Goal: Book appointment/travel/reservation

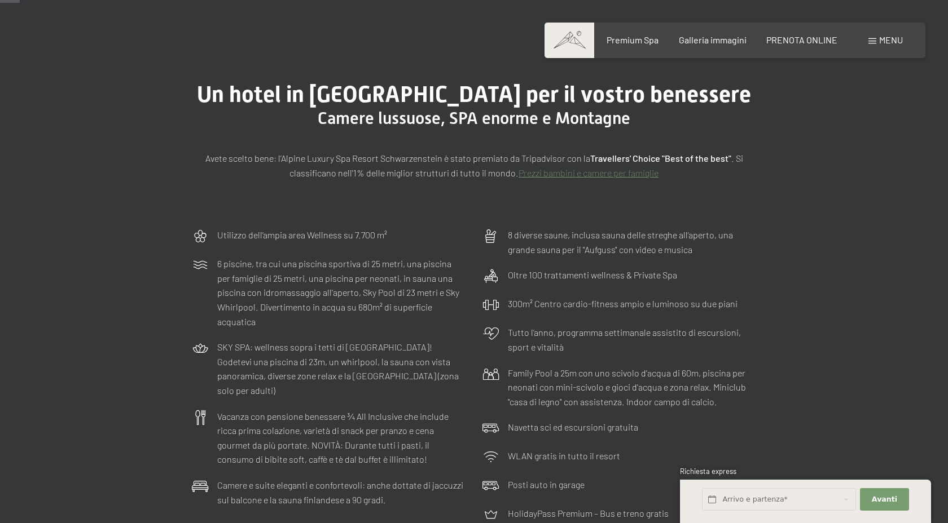
scroll to position [73, 0]
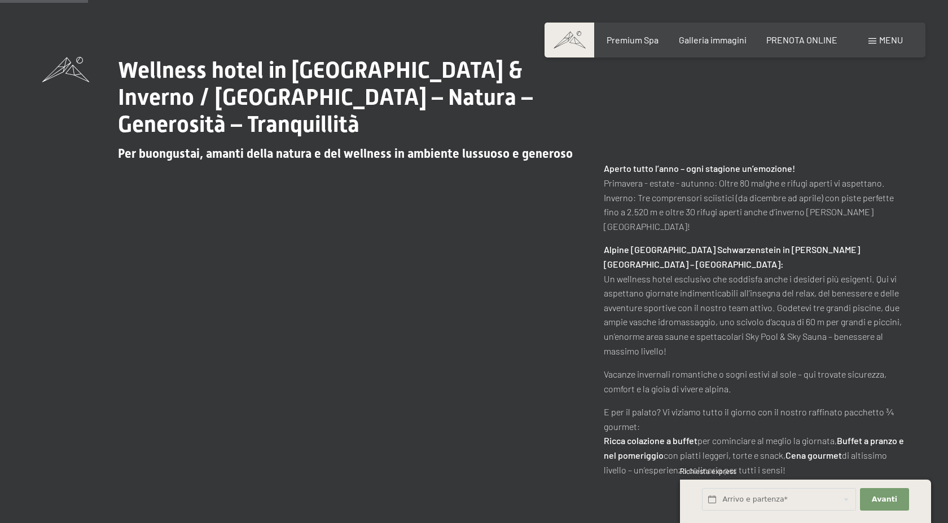
scroll to position [552, 0]
click at [738, 496] on input "text" at bounding box center [779, 499] width 154 height 23
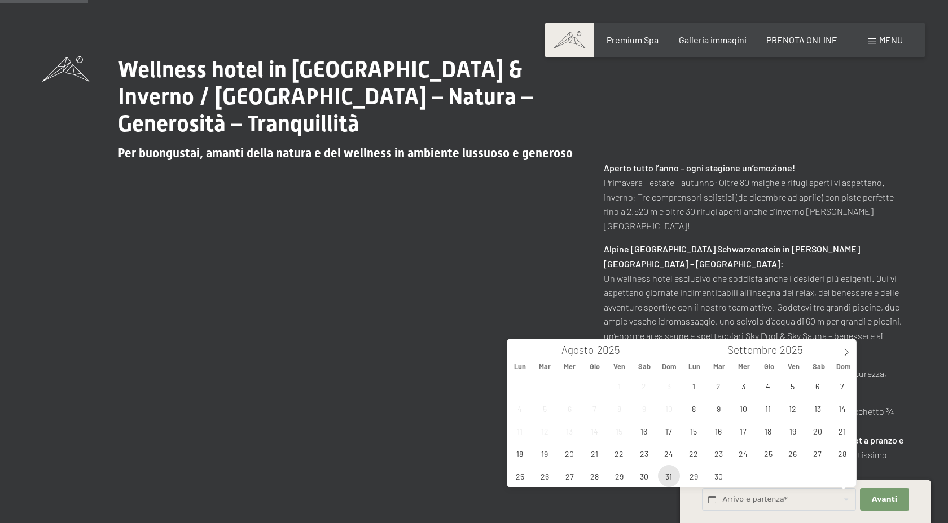
click at [674, 478] on span "31" at bounding box center [669, 476] width 22 height 22
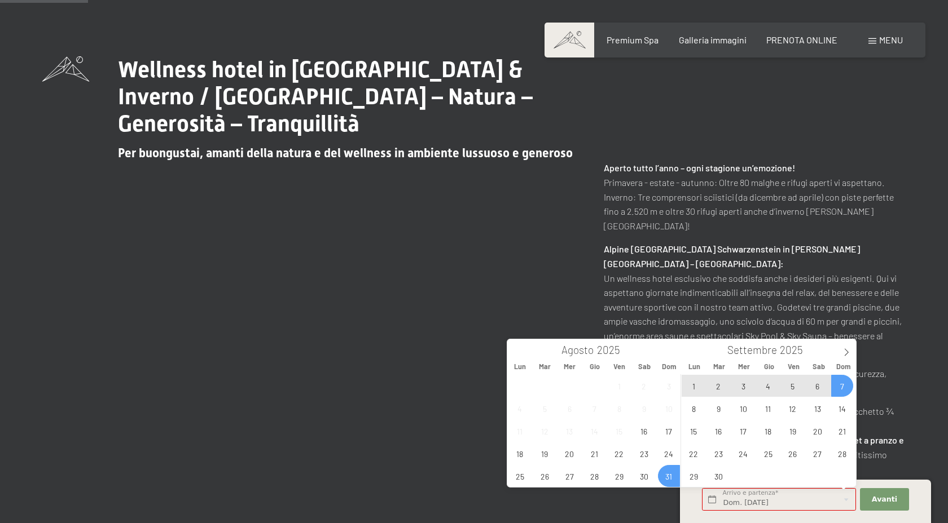
click at [845, 384] on span "7" at bounding box center [842, 386] width 22 height 22
type input "Dom. 31/08/2025 - Dom. 07/09/2025"
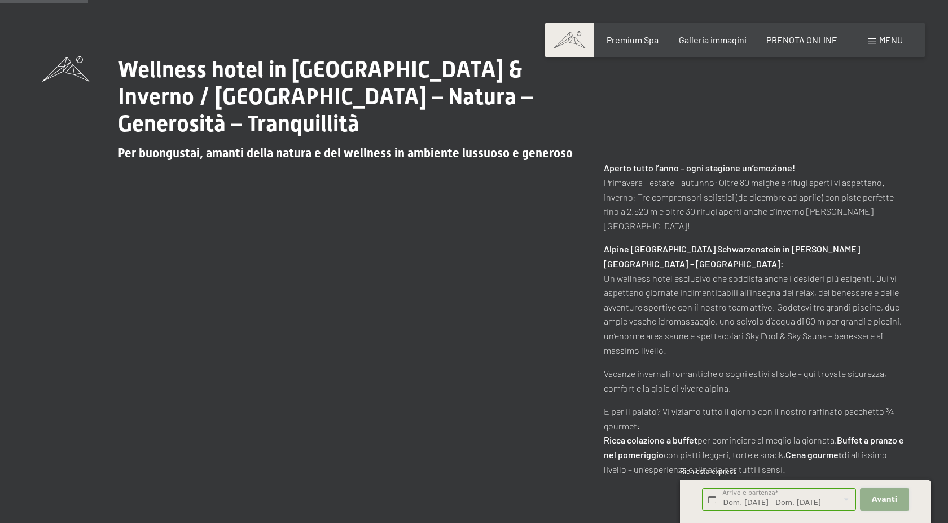
click at [891, 496] on span "Avanti" at bounding box center [884, 500] width 25 height 10
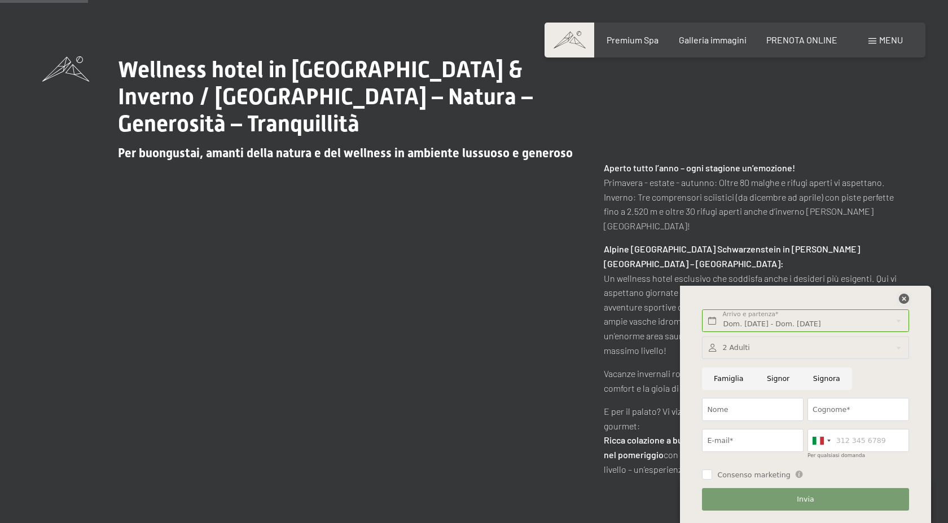
click at [903, 299] on icon at bounding box center [904, 299] width 10 height 10
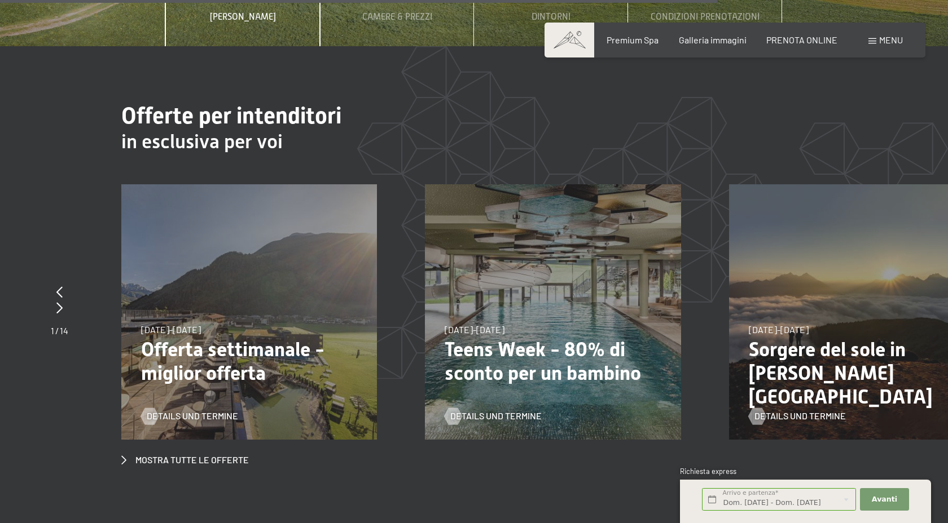
scroll to position [4035, 0]
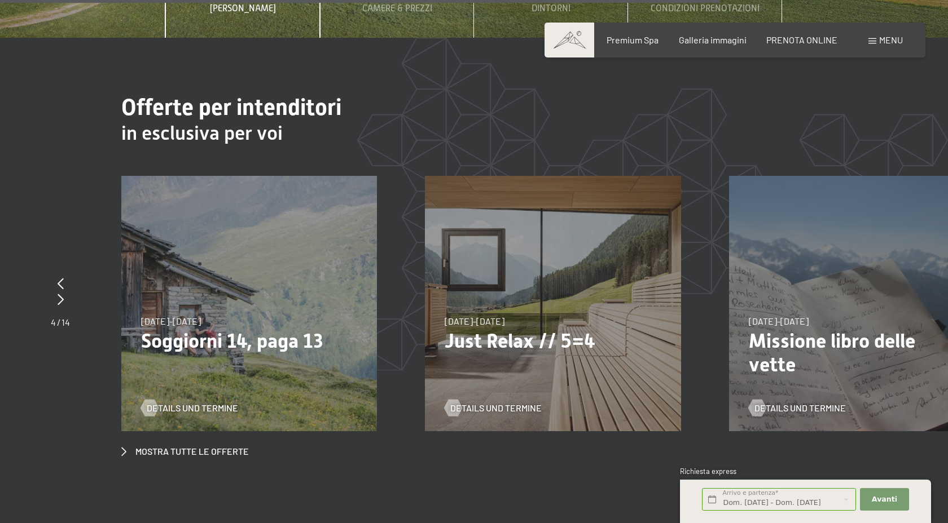
click at [677, 347] on div "7/9/2025-3/10/2025 21/12/2025-26/12/2025 11/1/2026-23/1/2026 8/3/2026-27/3/2026…" at bounding box center [553, 304] width 256 height 256
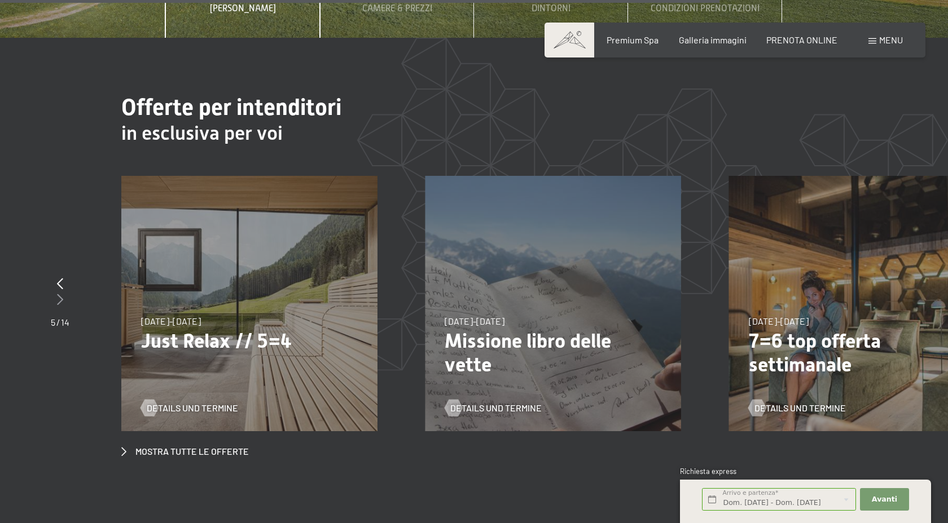
click at [65, 292] on div at bounding box center [60, 300] width 19 height 16
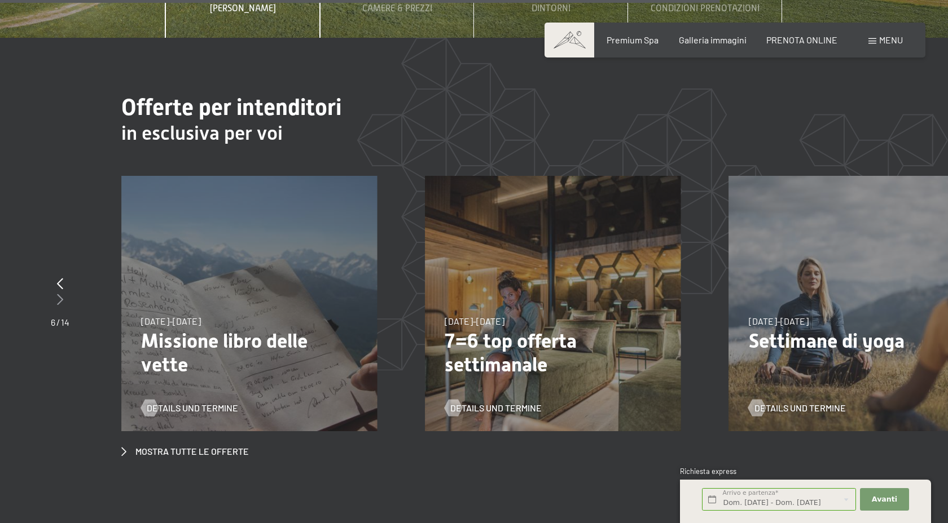
click at [65, 292] on div at bounding box center [60, 300] width 19 height 16
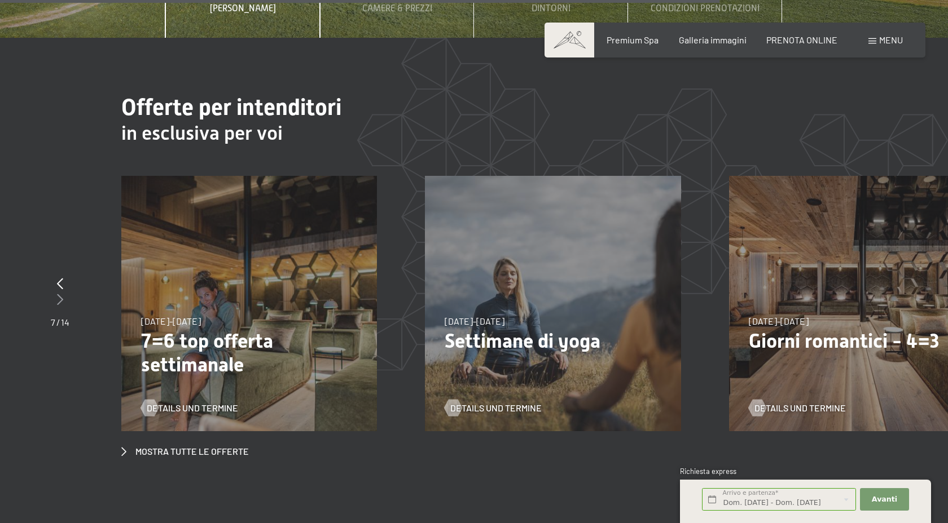
click at [65, 292] on div at bounding box center [60, 300] width 19 height 16
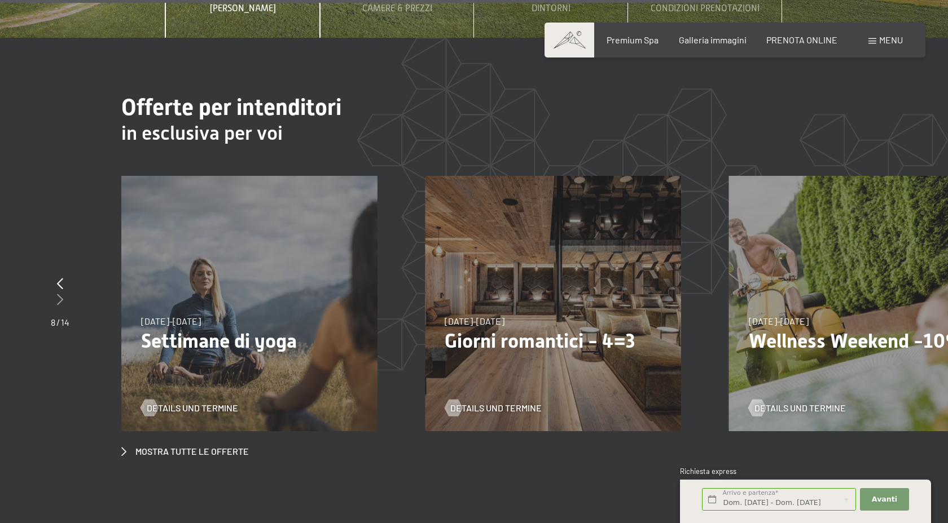
click at [65, 292] on div at bounding box center [60, 300] width 19 height 16
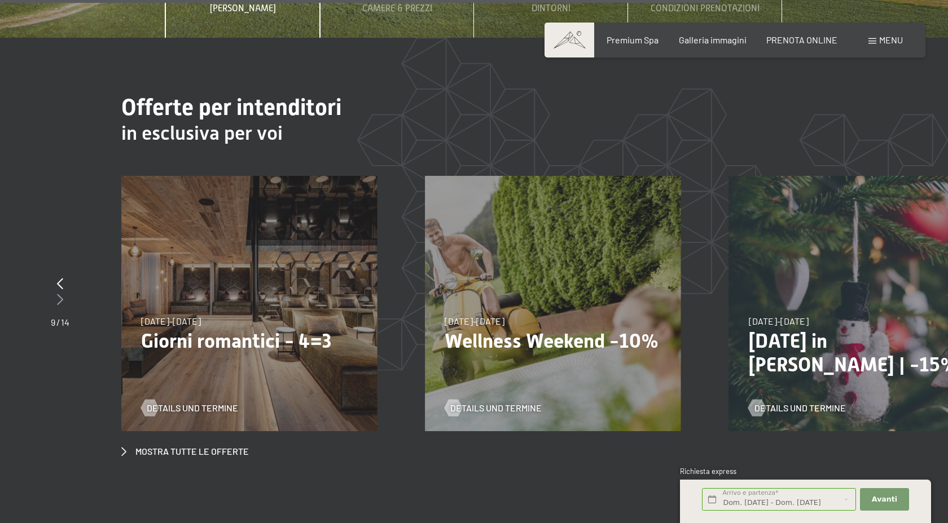
click at [65, 292] on div at bounding box center [60, 300] width 19 height 16
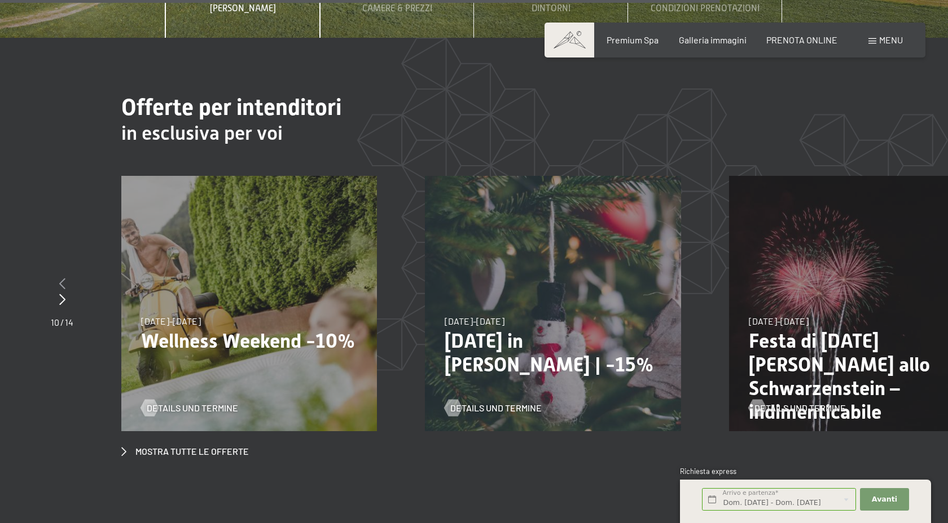
click at [62, 278] on icon at bounding box center [62, 283] width 6 height 11
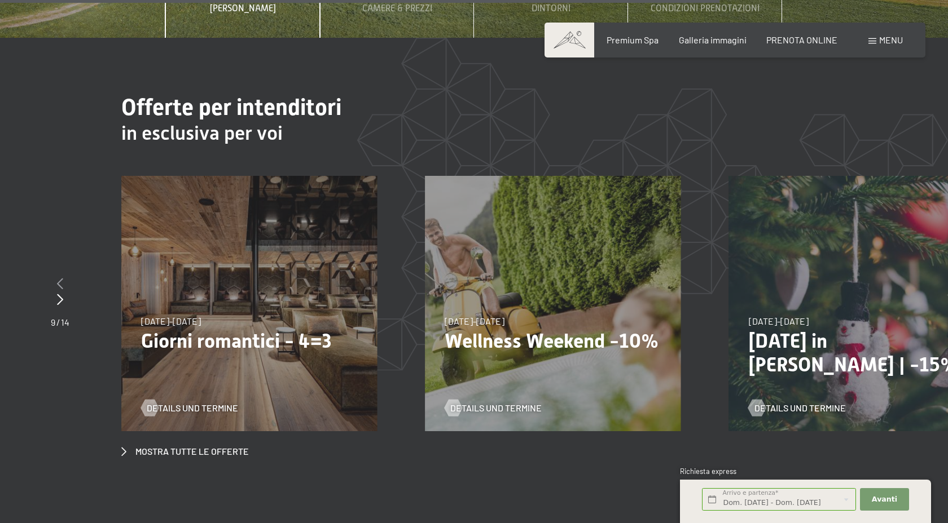
click at [62, 278] on icon at bounding box center [60, 283] width 6 height 11
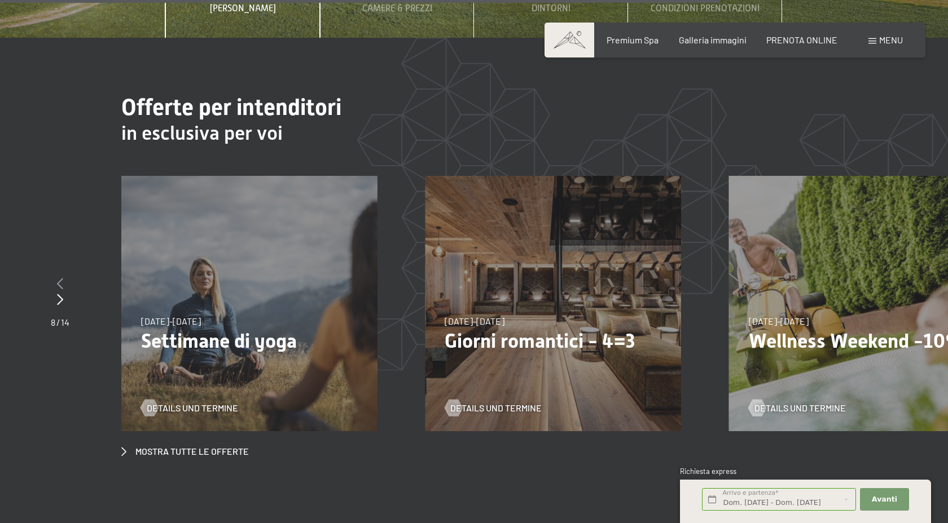
click at [62, 278] on icon at bounding box center [60, 283] width 6 height 11
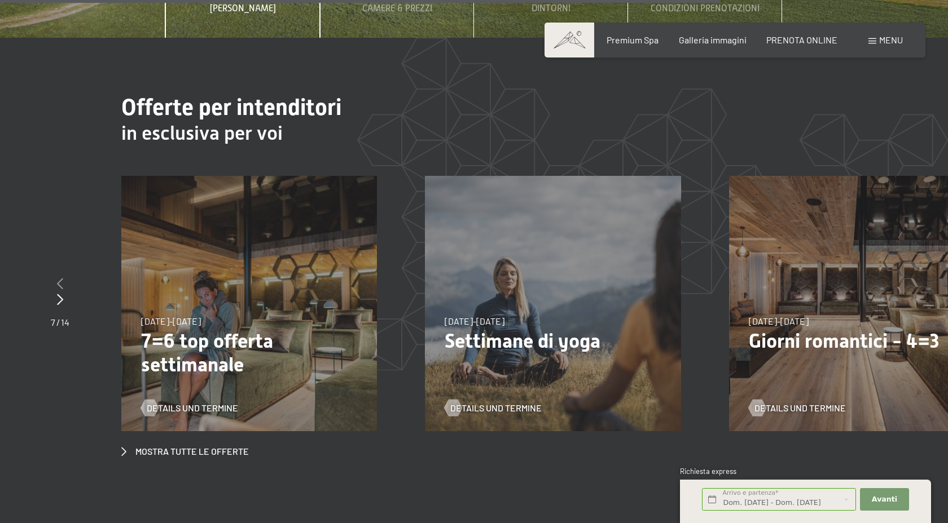
click at [62, 278] on icon at bounding box center [60, 283] width 6 height 11
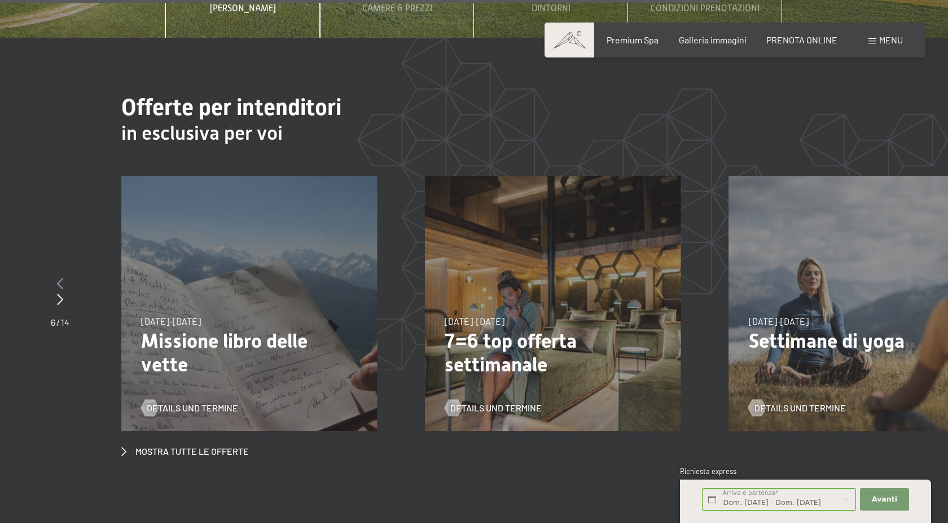
click at [62, 278] on icon at bounding box center [60, 283] width 6 height 11
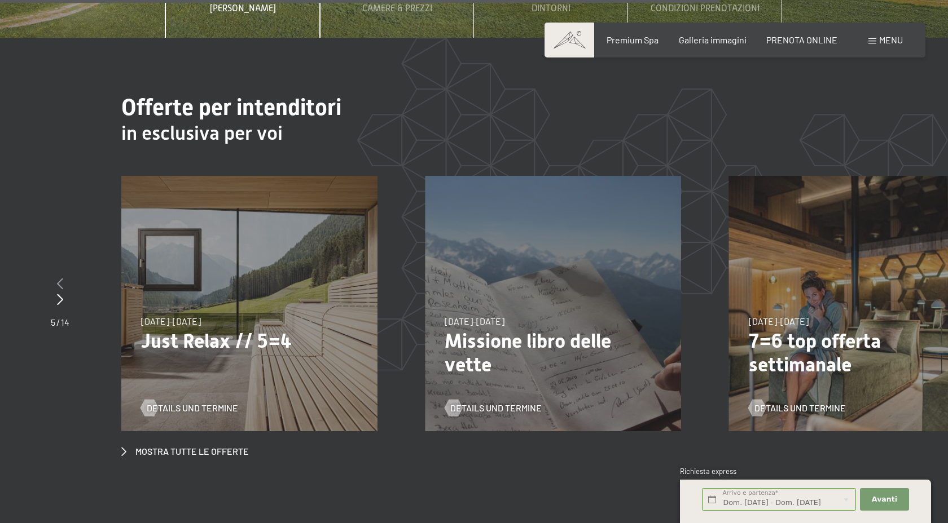
click at [62, 278] on icon at bounding box center [60, 283] width 6 height 11
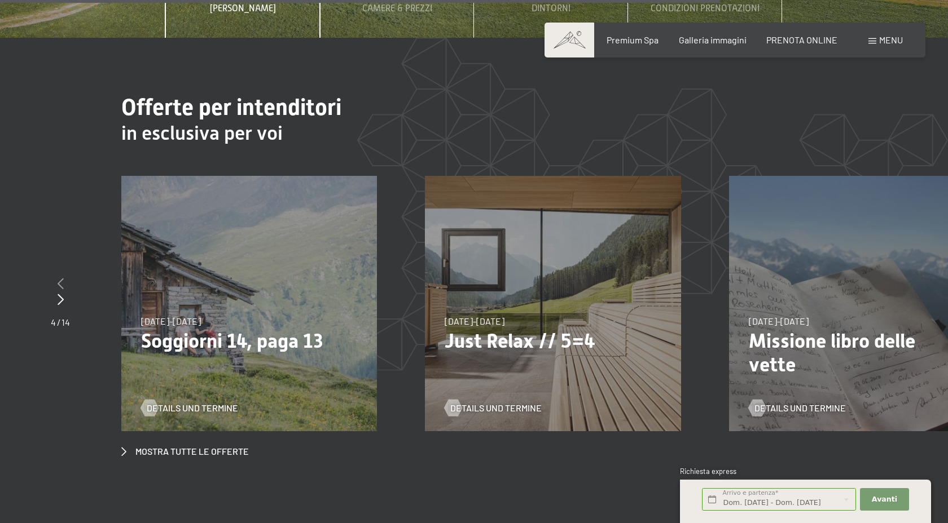
click at [62, 278] on icon at bounding box center [61, 283] width 6 height 11
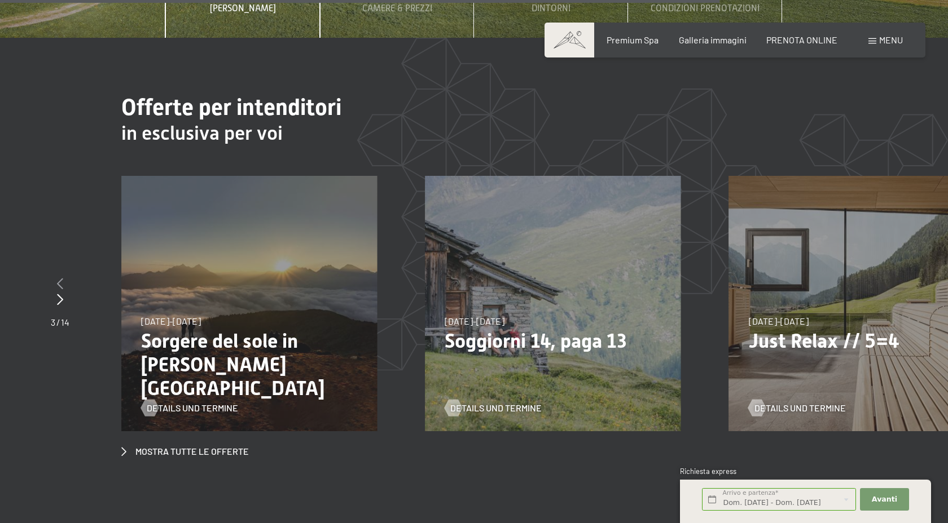
click at [62, 278] on icon at bounding box center [60, 283] width 6 height 11
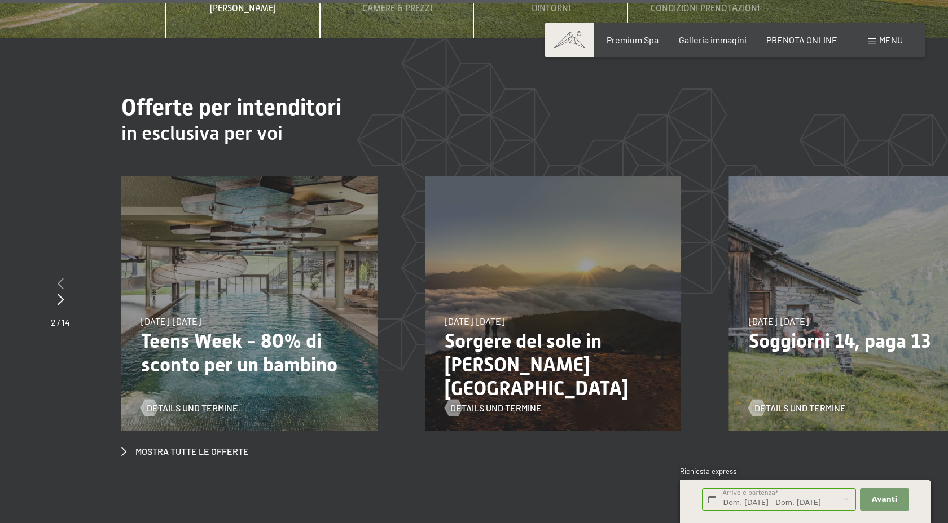
click at [62, 278] on icon at bounding box center [61, 283] width 6 height 11
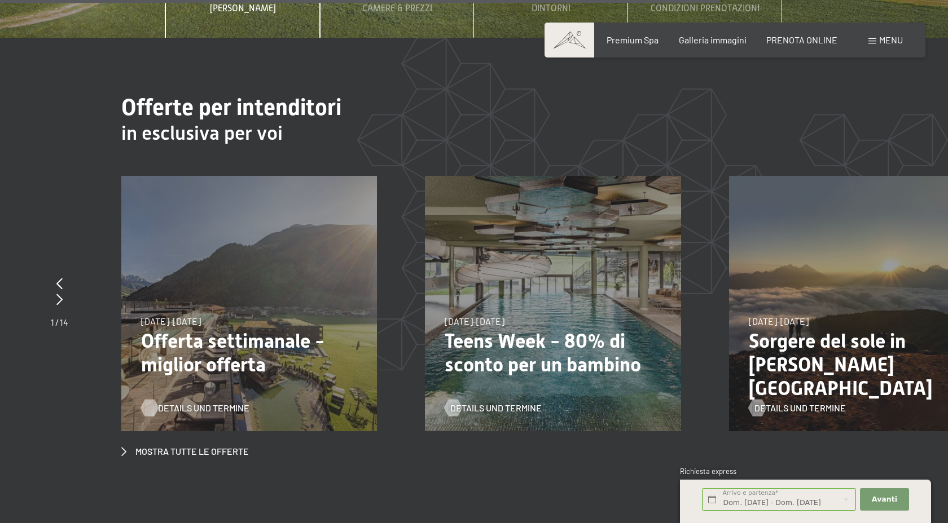
click at [227, 402] on span "Details und Termine" at bounding box center [203, 408] width 91 height 12
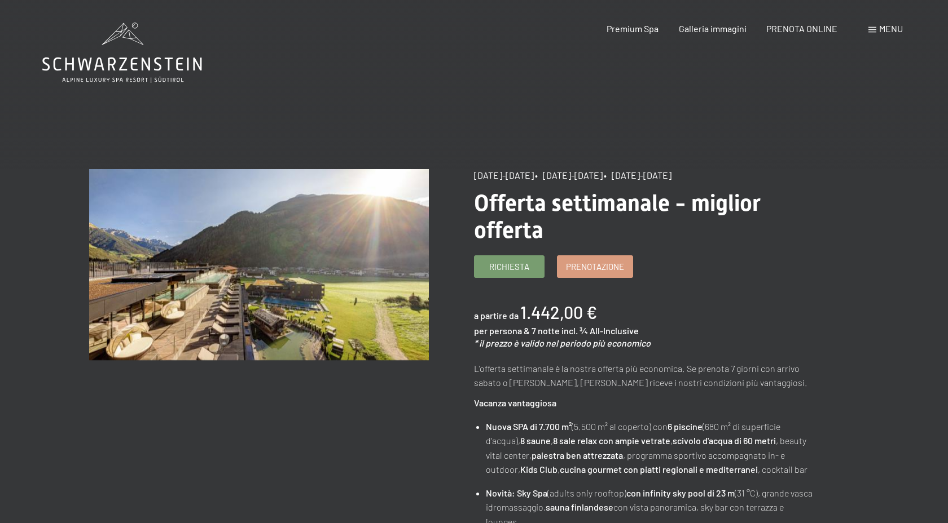
click at [871, 29] on span at bounding box center [872, 30] width 8 height 6
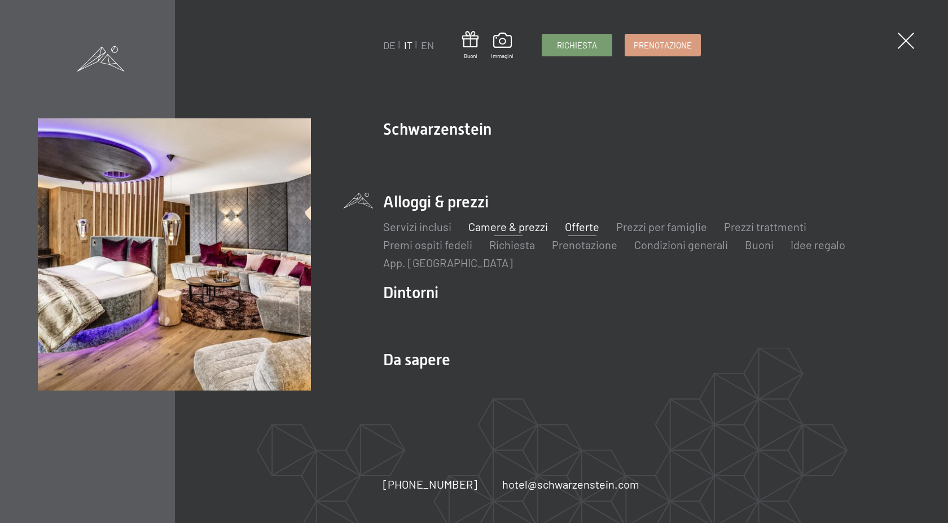
click at [533, 227] on link "Camere & prezzi" at bounding box center [508, 227] width 80 height 14
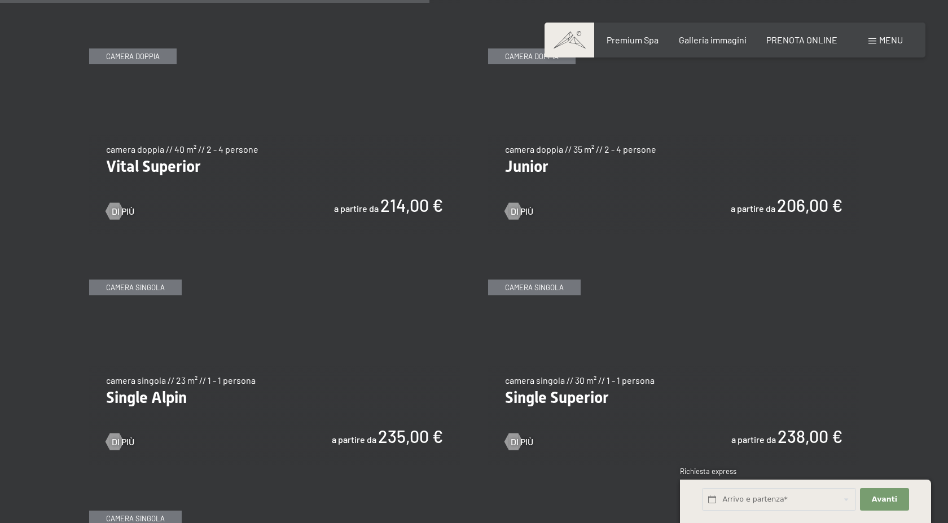
scroll to position [1608, 0]
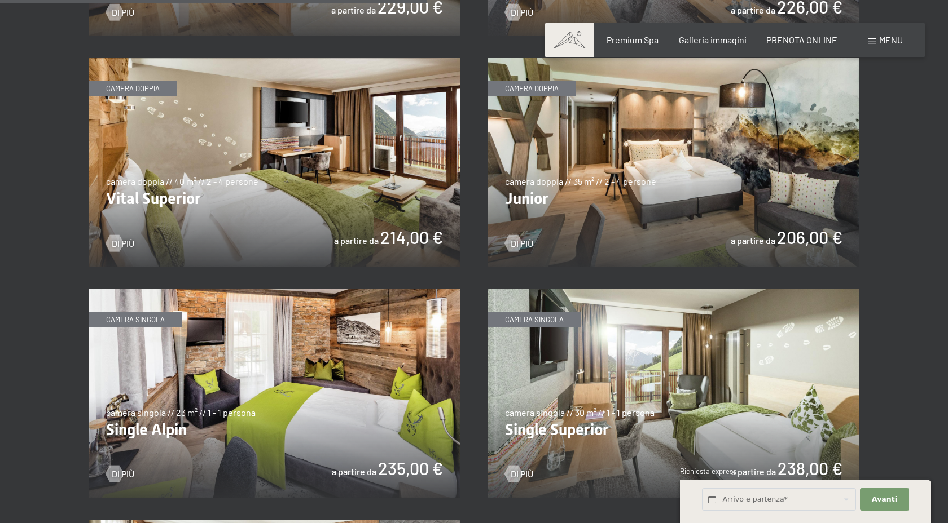
click at [709, 236] on img at bounding box center [673, 162] width 371 height 209
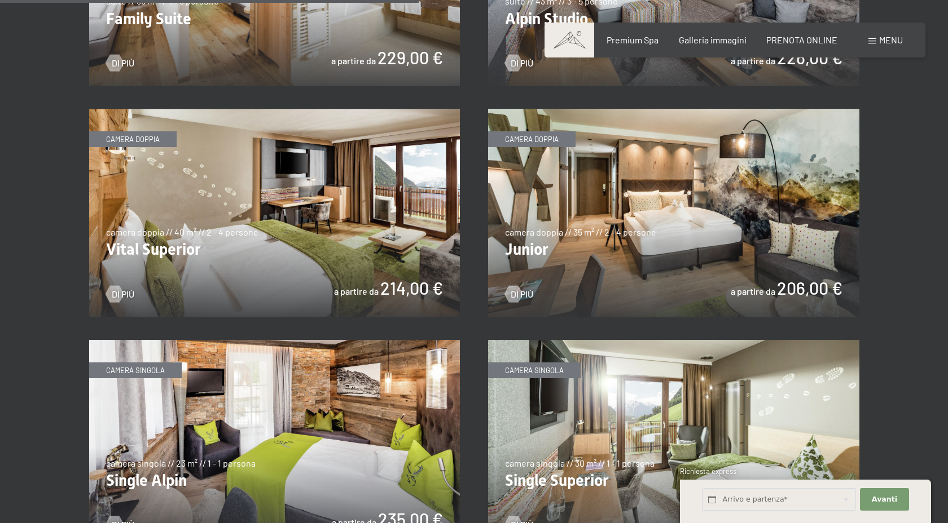
scroll to position [1556, 0]
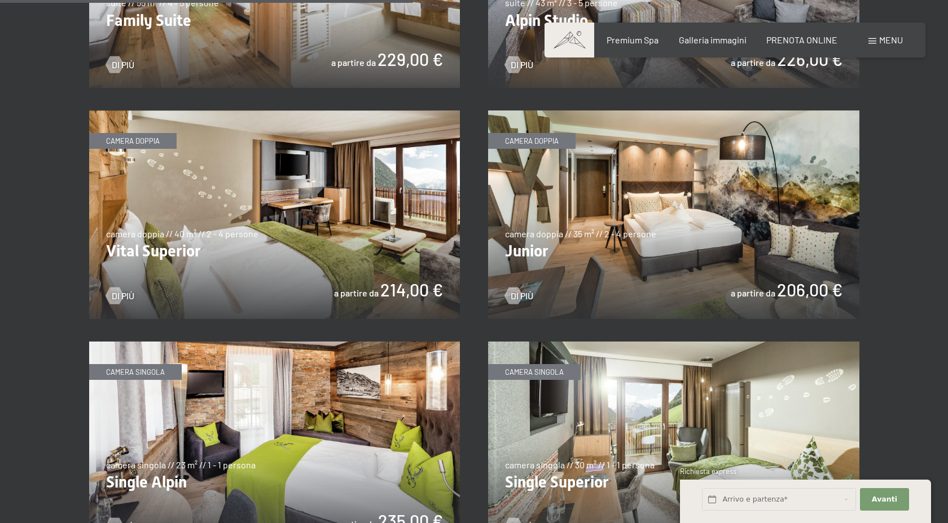
click at [335, 190] on img at bounding box center [274, 215] width 371 height 209
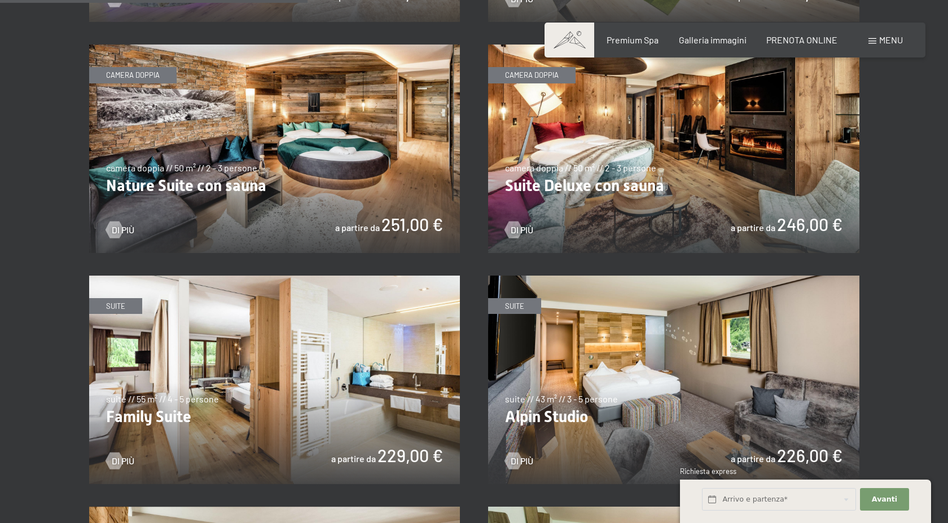
scroll to position [1159, 0]
click at [714, 368] on img at bounding box center [673, 380] width 371 height 209
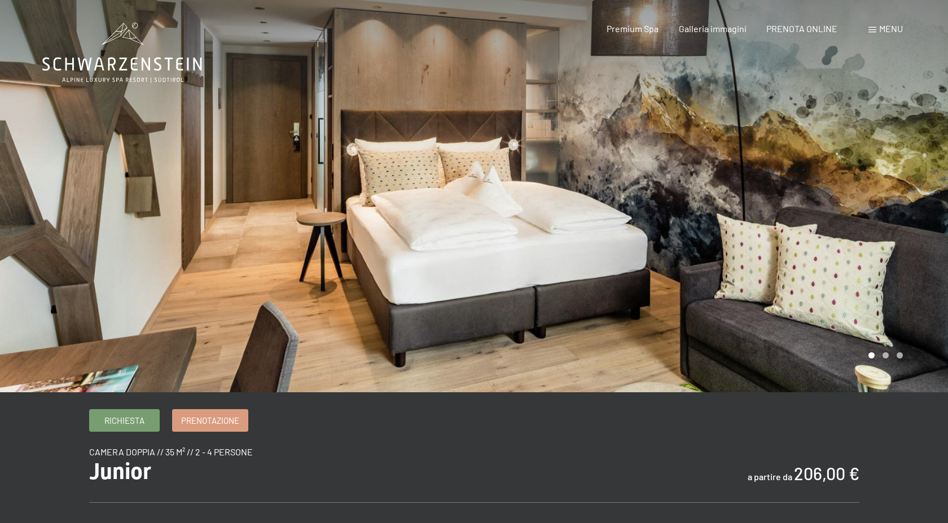
click at [846, 230] on div at bounding box center [711, 196] width 474 height 393
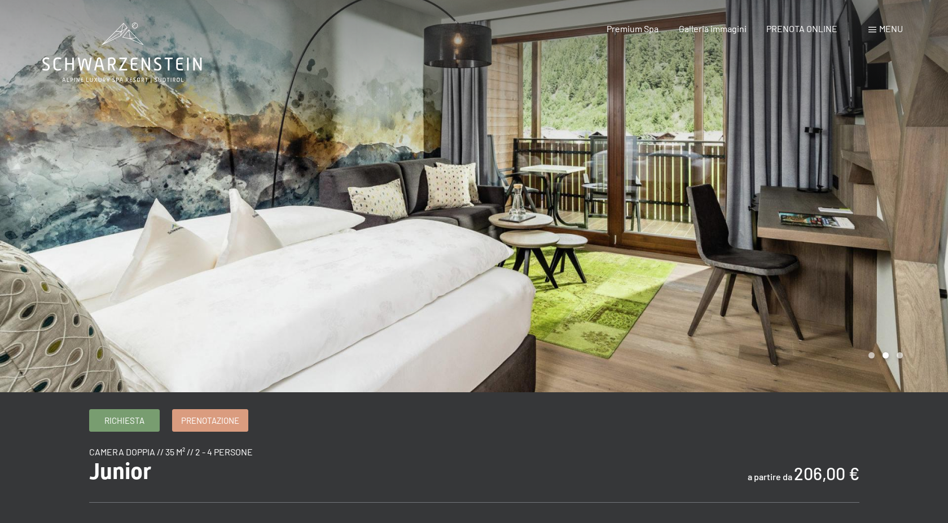
click at [846, 230] on div at bounding box center [711, 196] width 474 height 393
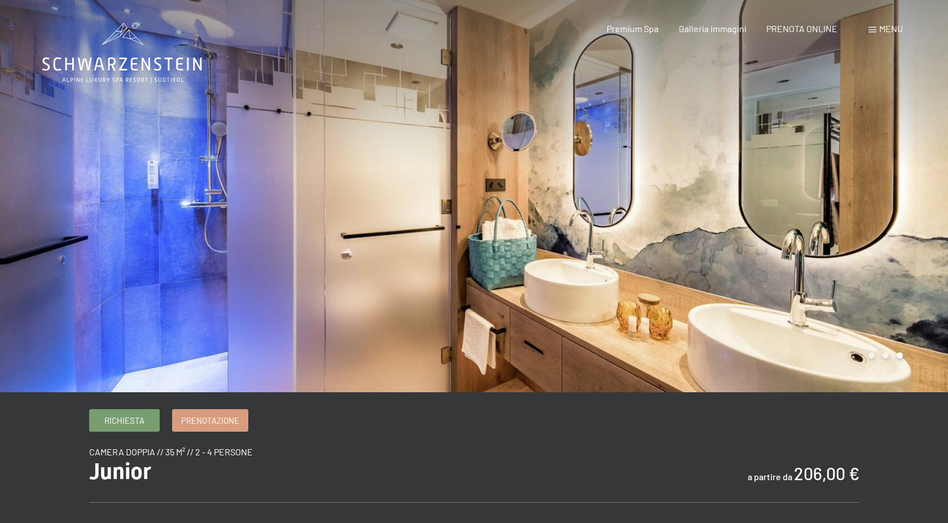
click at [846, 230] on div at bounding box center [711, 196] width 474 height 393
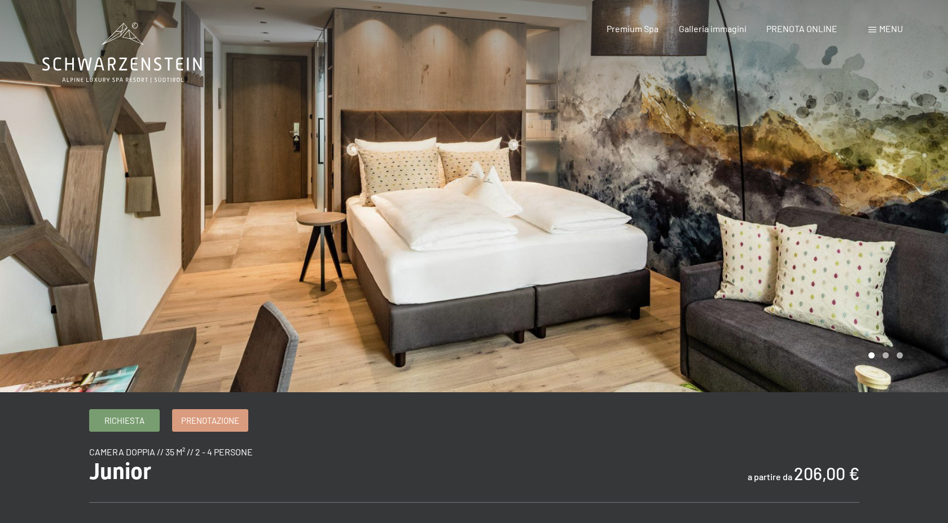
click at [846, 230] on div at bounding box center [711, 196] width 474 height 393
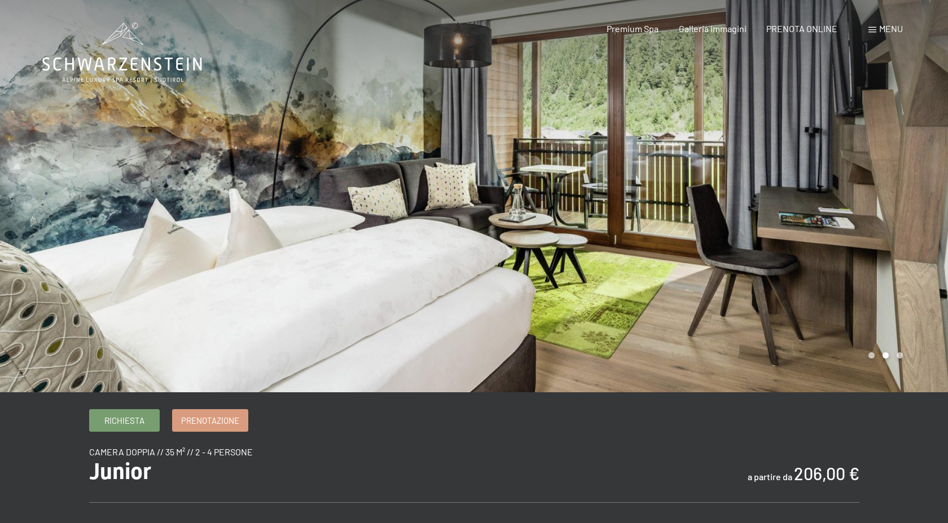
click at [846, 230] on div at bounding box center [711, 196] width 474 height 393
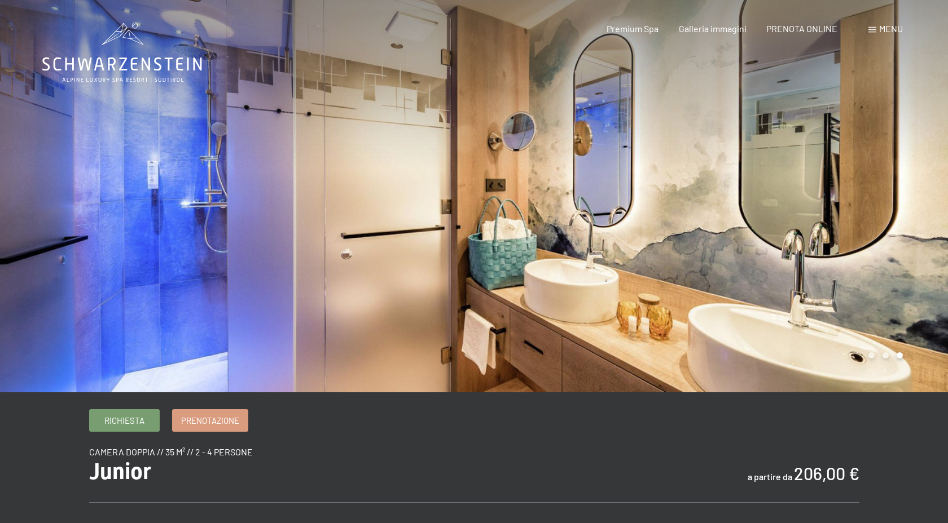
click at [846, 230] on div at bounding box center [711, 196] width 474 height 393
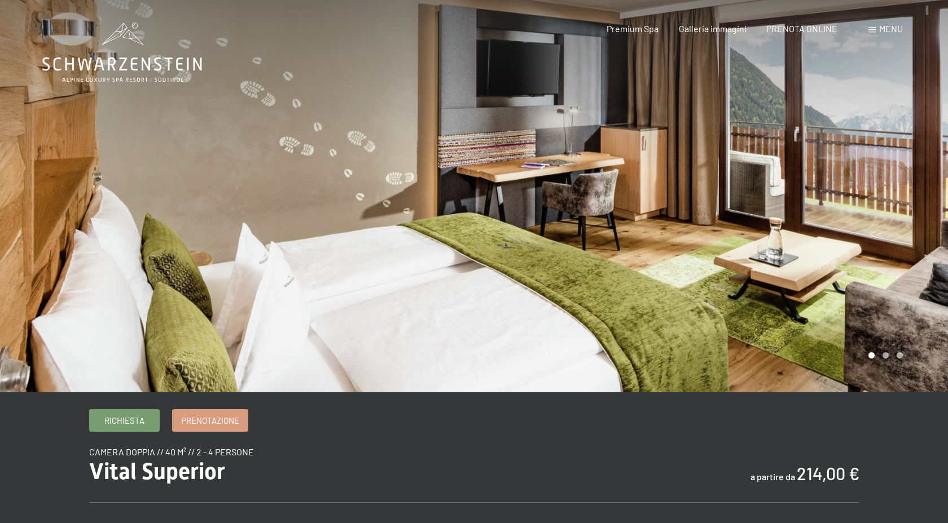
click at [903, 213] on div at bounding box center [711, 196] width 474 height 393
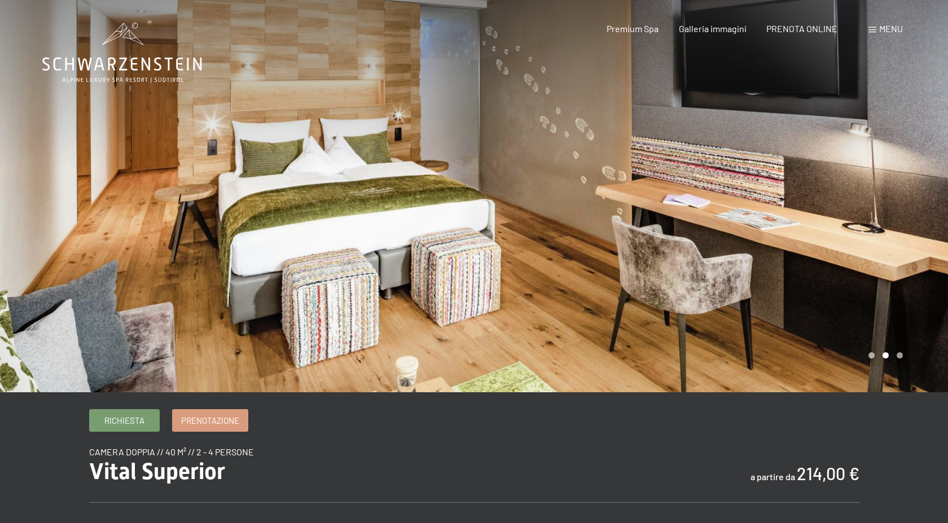
click at [903, 213] on div at bounding box center [711, 196] width 474 height 393
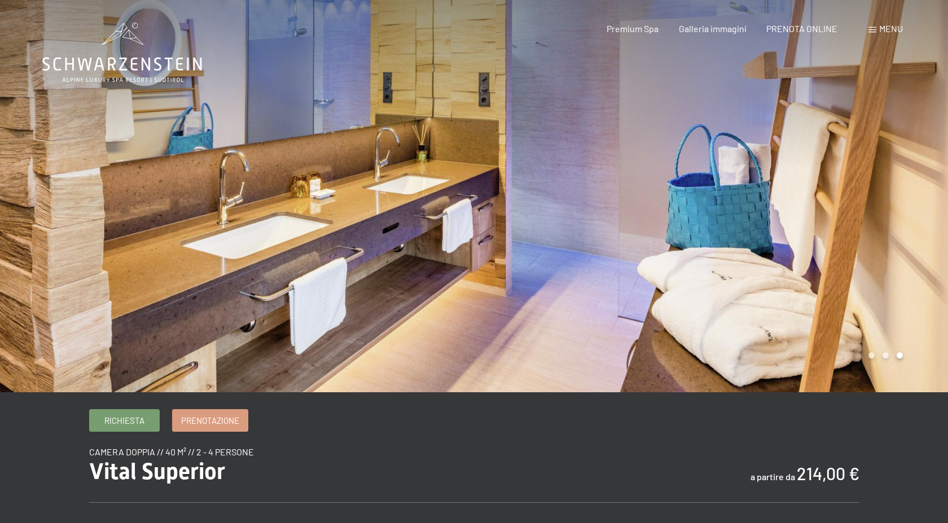
click at [903, 213] on div at bounding box center [711, 196] width 474 height 393
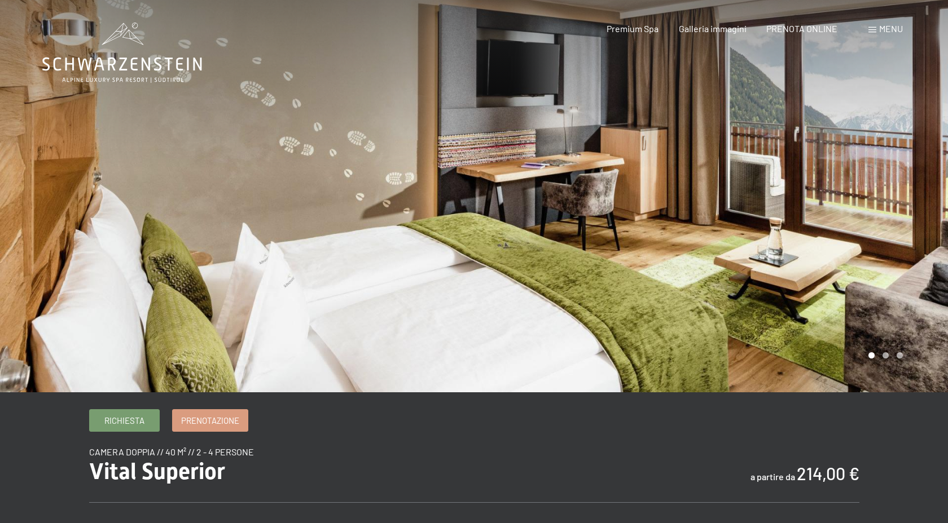
click at [903, 213] on div at bounding box center [711, 196] width 474 height 393
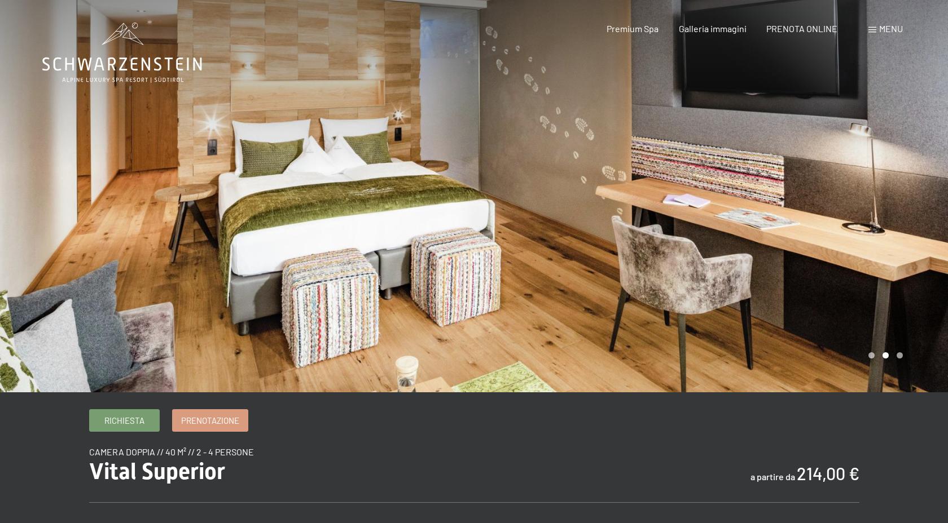
click at [903, 213] on div at bounding box center [711, 196] width 474 height 393
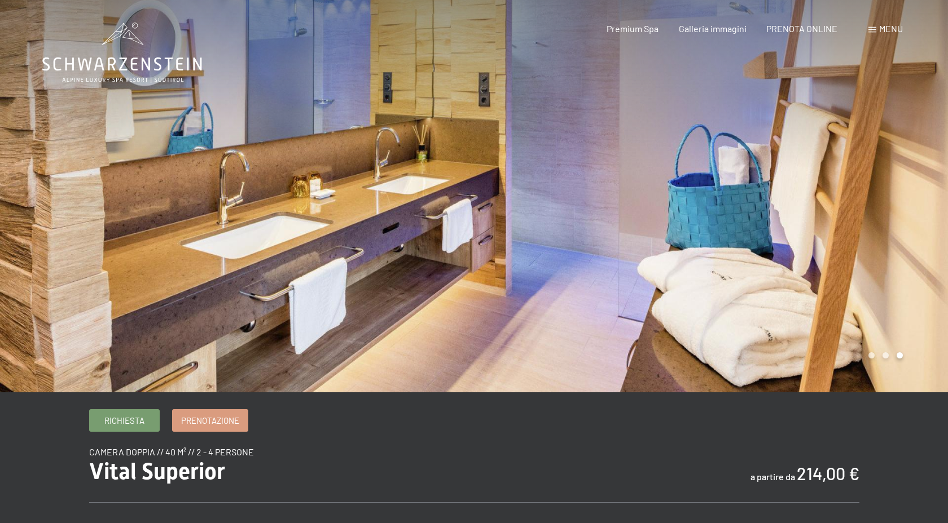
click at [903, 213] on div at bounding box center [711, 196] width 474 height 393
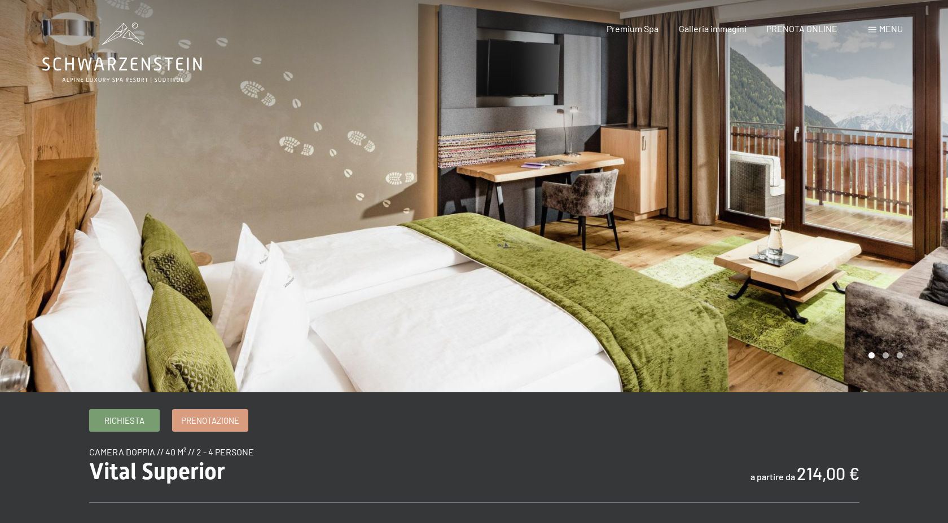
click at [40, 80] on div at bounding box center [237, 196] width 474 height 393
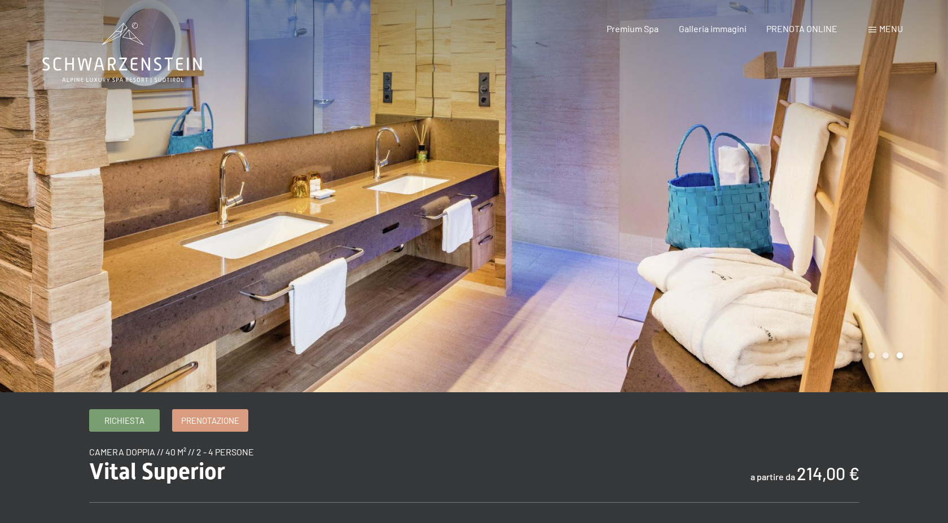
click at [40, 80] on div at bounding box center [237, 196] width 474 height 393
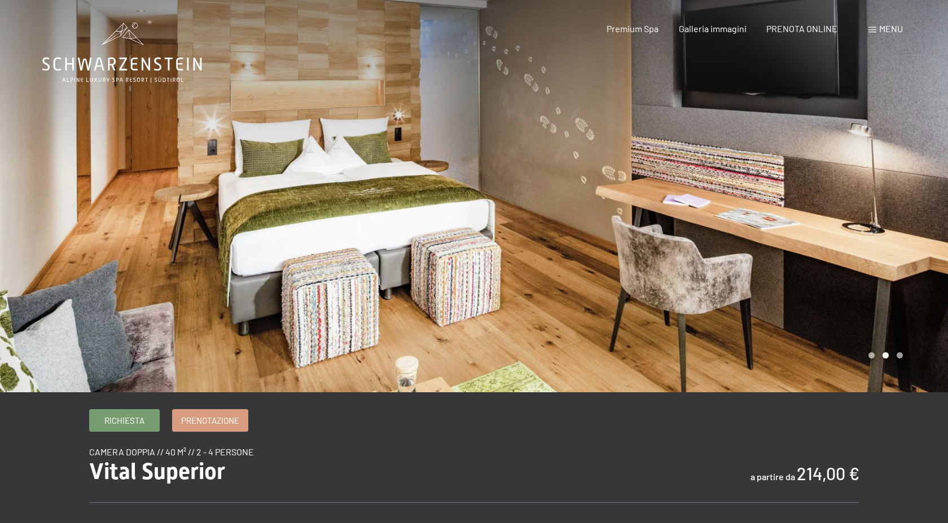
click at [40, 80] on div at bounding box center [237, 196] width 474 height 393
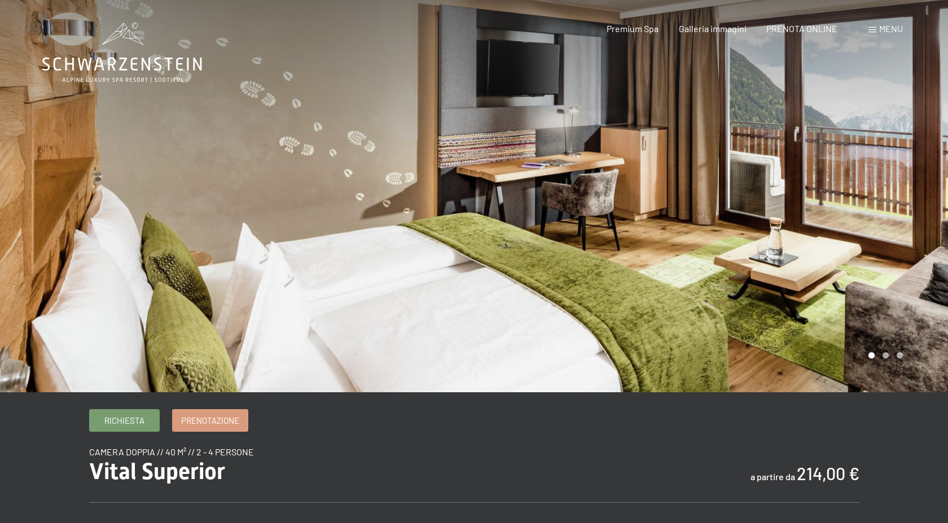
click at [40, 80] on div at bounding box center [237, 196] width 474 height 393
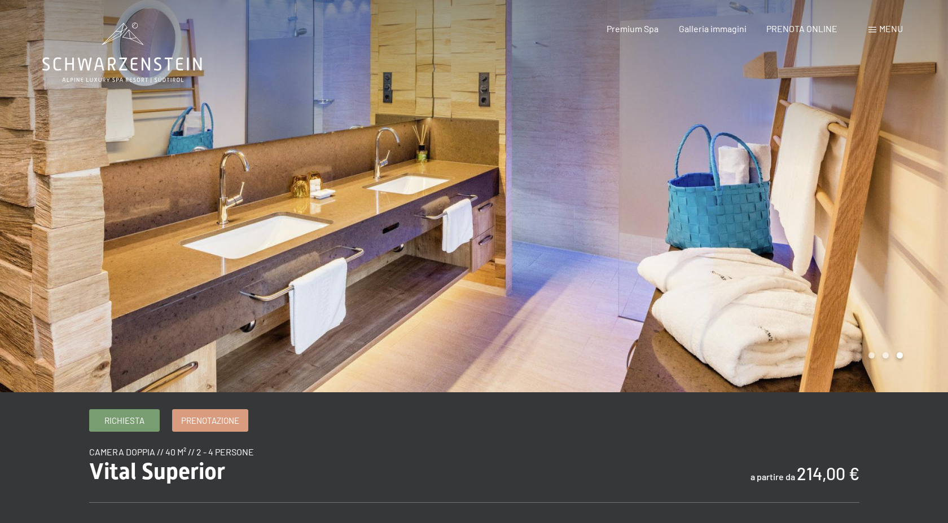
click at [40, 80] on div at bounding box center [237, 196] width 474 height 393
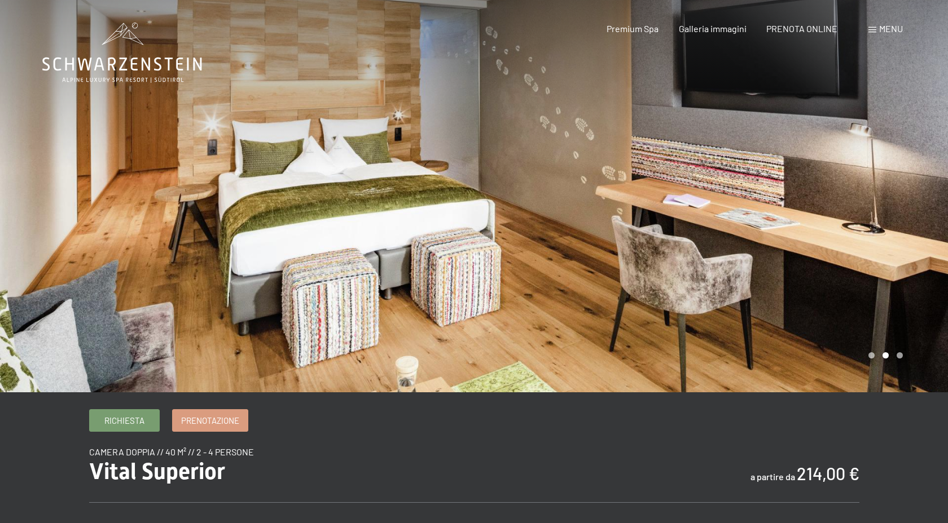
click at [40, 80] on div at bounding box center [237, 196] width 474 height 393
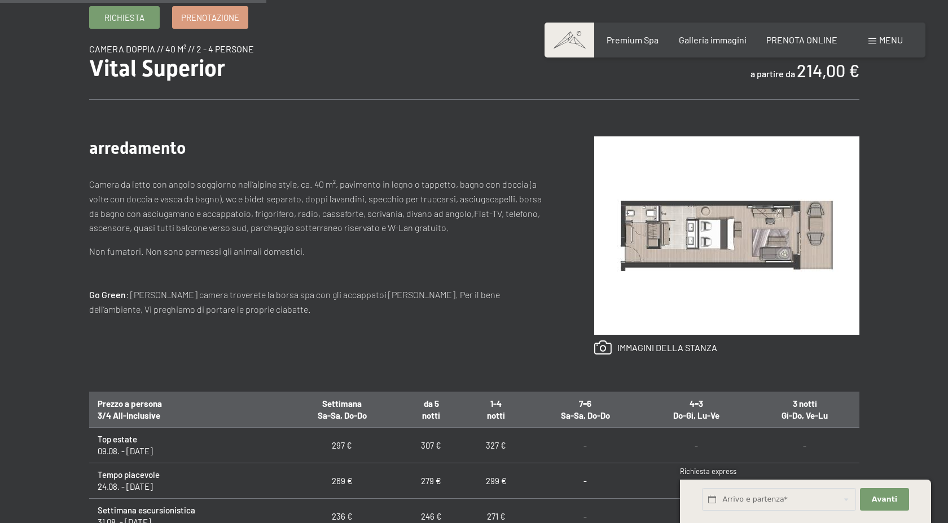
scroll to position [412, 0]
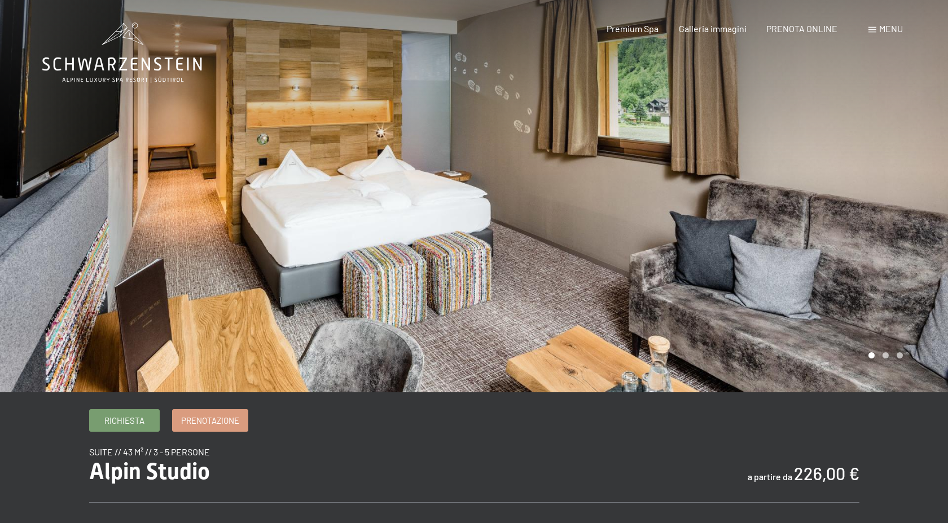
click at [826, 231] on div at bounding box center [711, 196] width 474 height 393
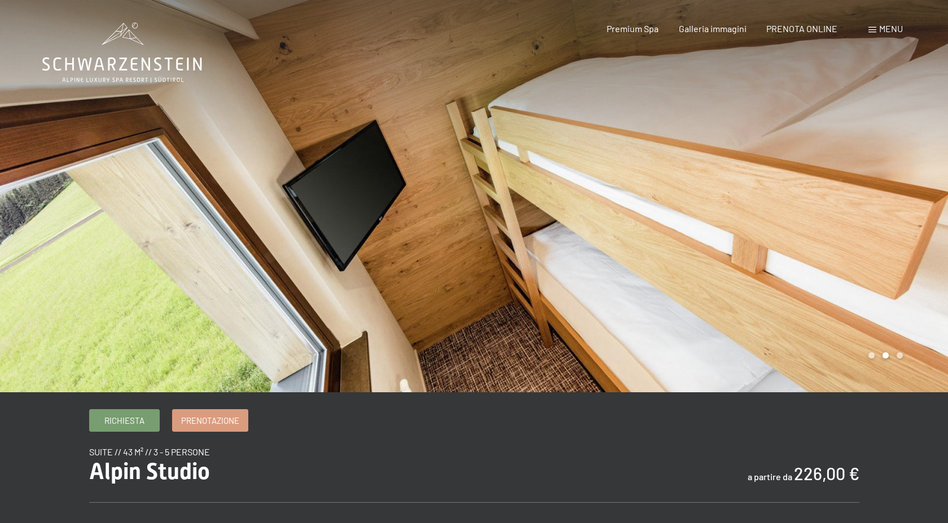
click at [826, 231] on div at bounding box center [711, 196] width 474 height 393
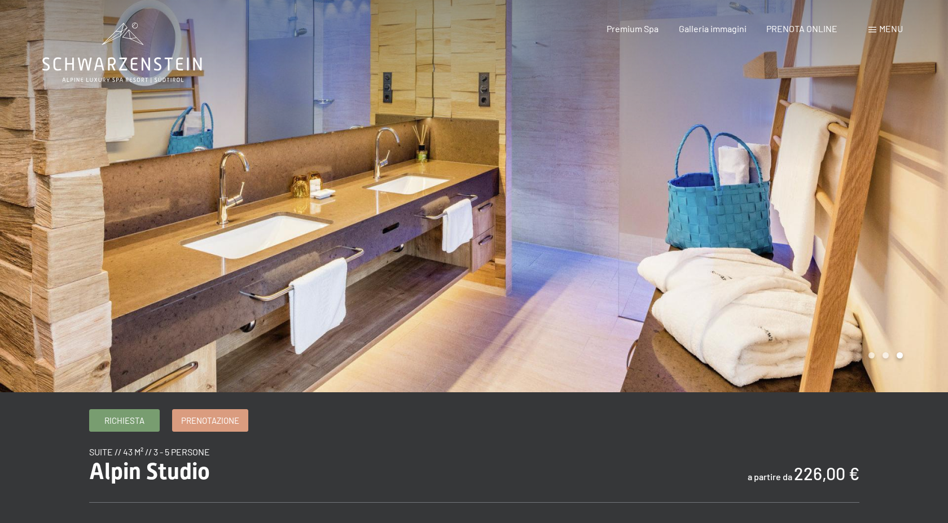
click at [35, 165] on div at bounding box center [237, 196] width 474 height 393
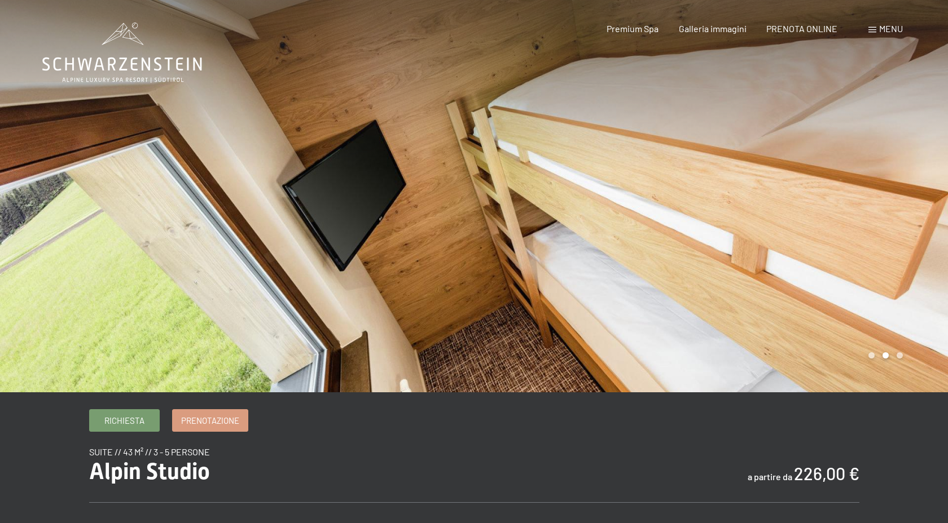
click at [36, 165] on div at bounding box center [237, 196] width 474 height 393
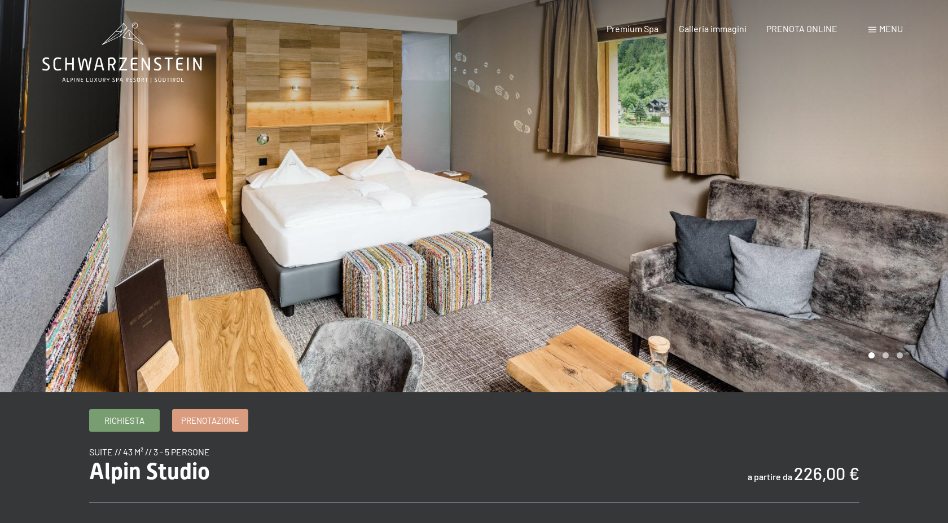
click at [36, 165] on div at bounding box center [237, 196] width 474 height 393
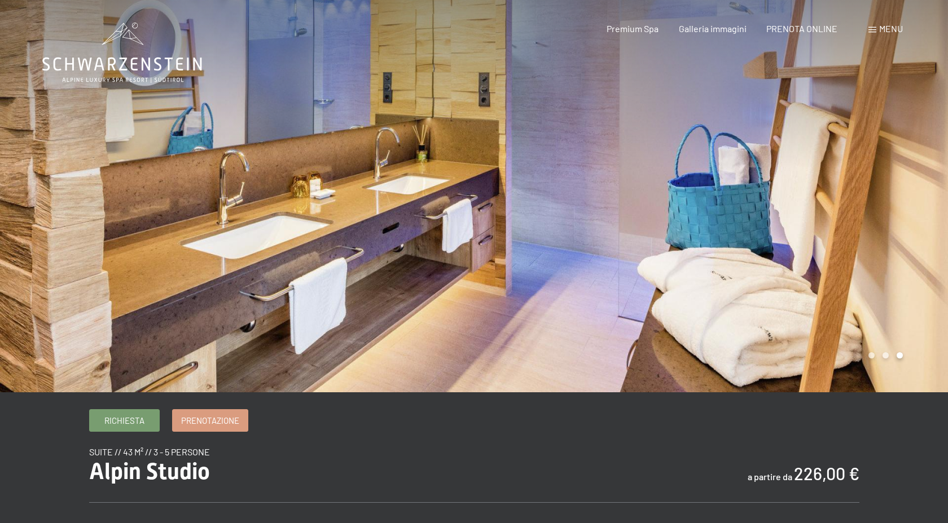
click at [36, 165] on div at bounding box center [237, 196] width 474 height 393
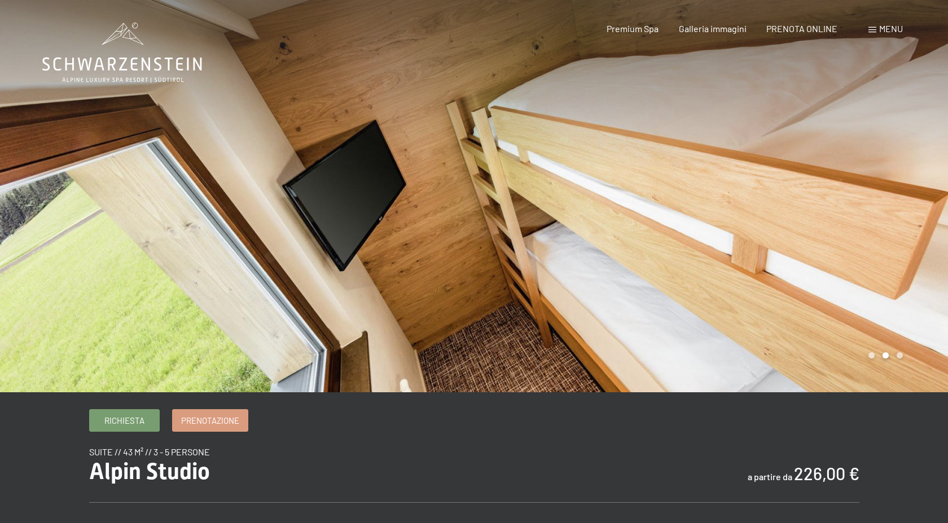
click at [36, 165] on div at bounding box center [237, 196] width 474 height 393
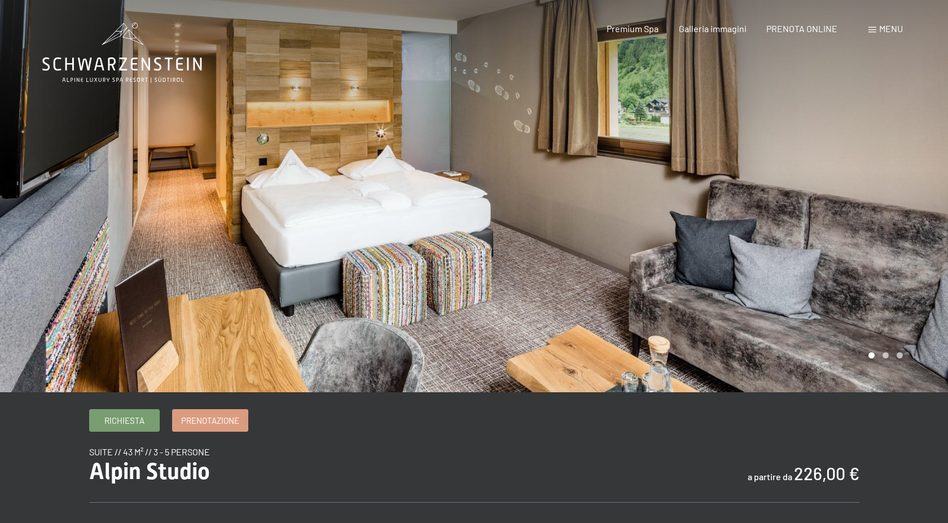
click at [36, 165] on div at bounding box center [237, 196] width 474 height 393
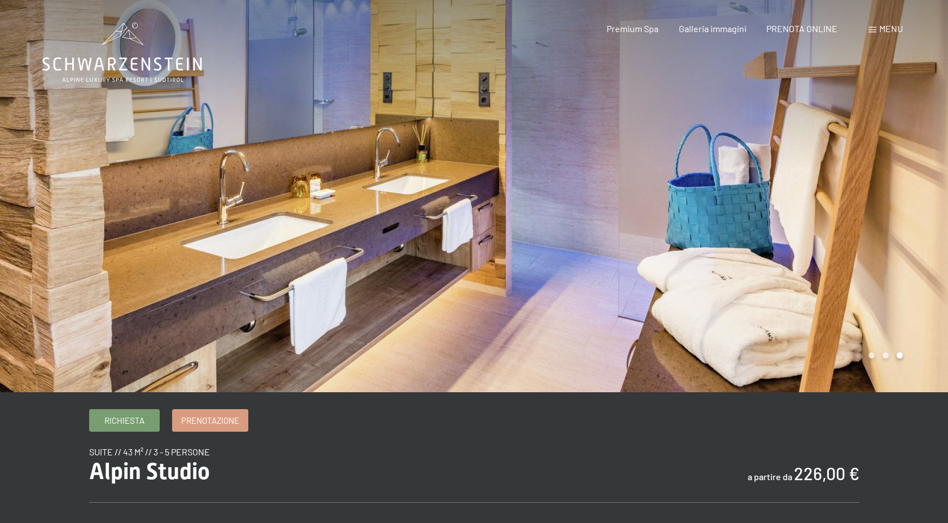
click at [17, 80] on div at bounding box center [237, 196] width 474 height 393
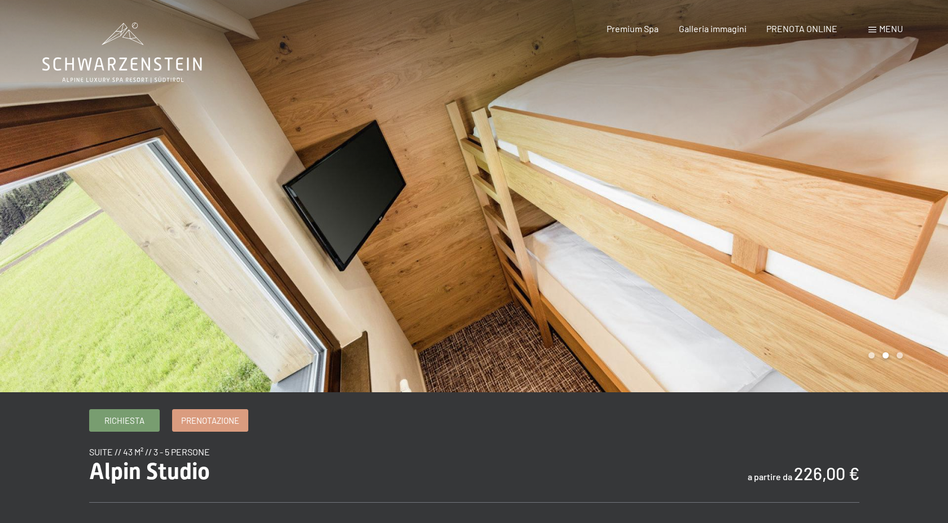
click at [36, 151] on div at bounding box center [237, 196] width 474 height 393
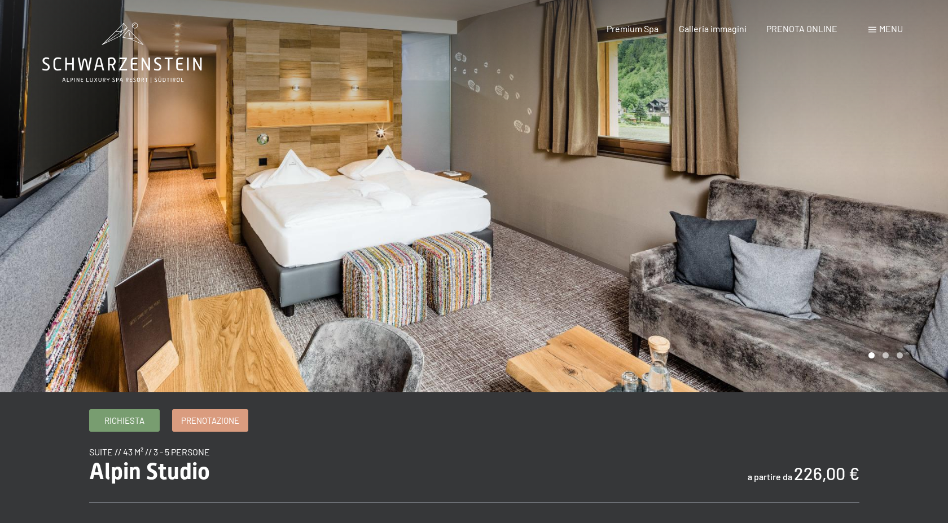
click at [33, 129] on div at bounding box center [237, 196] width 474 height 393
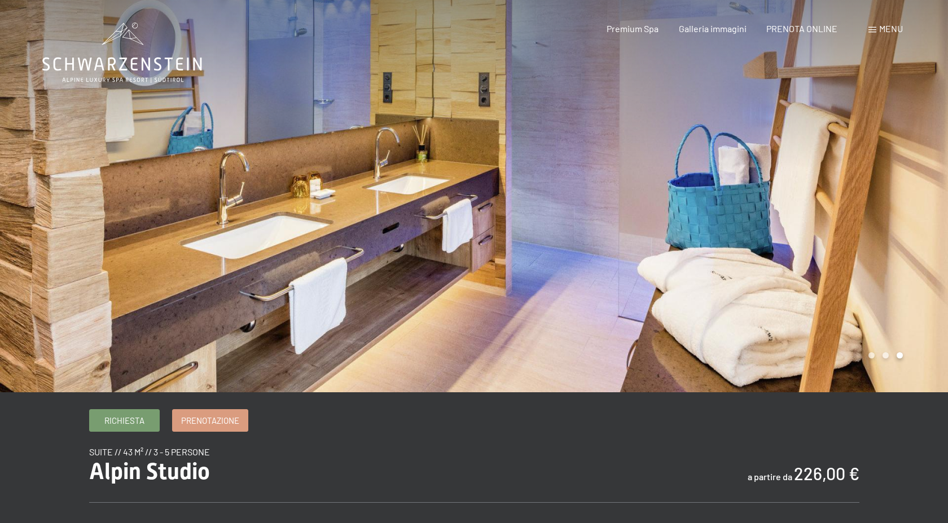
click at [33, 129] on div at bounding box center [237, 196] width 474 height 393
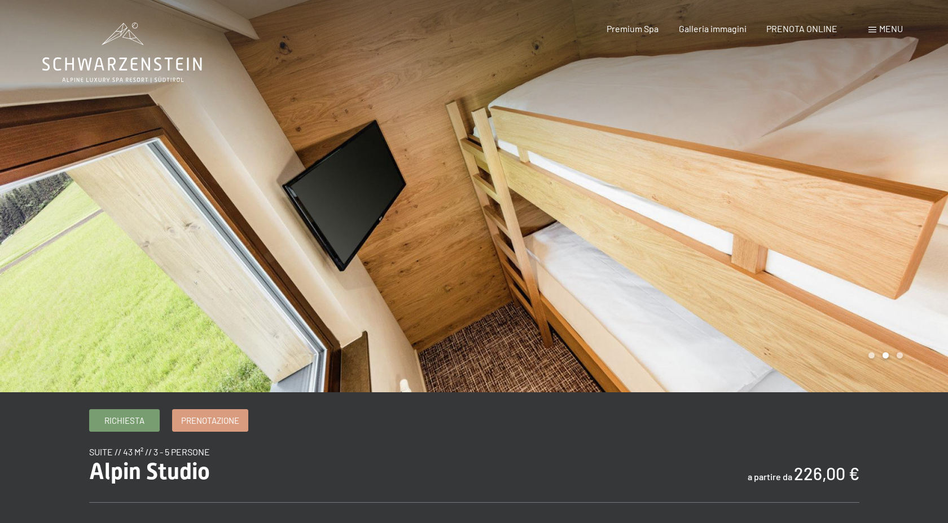
click at [33, 129] on div at bounding box center [237, 196] width 474 height 393
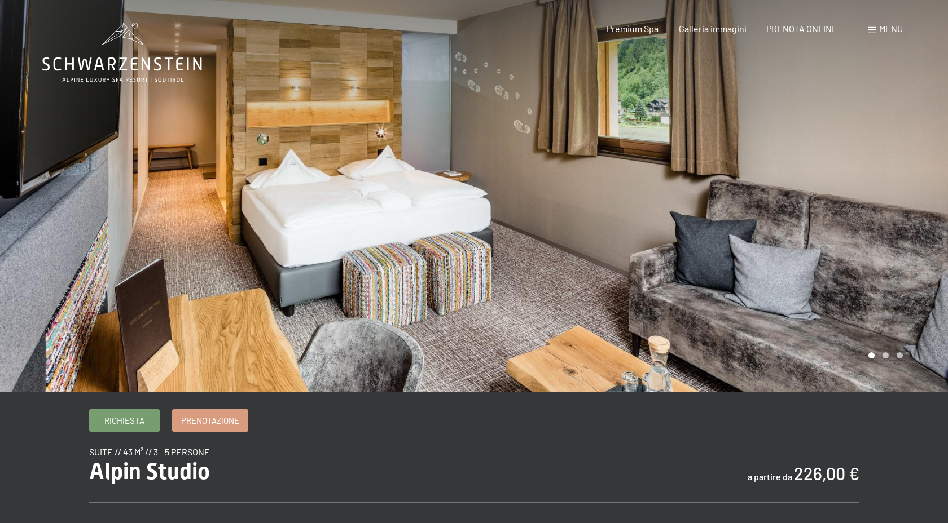
click at [33, 129] on div at bounding box center [237, 196] width 474 height 393
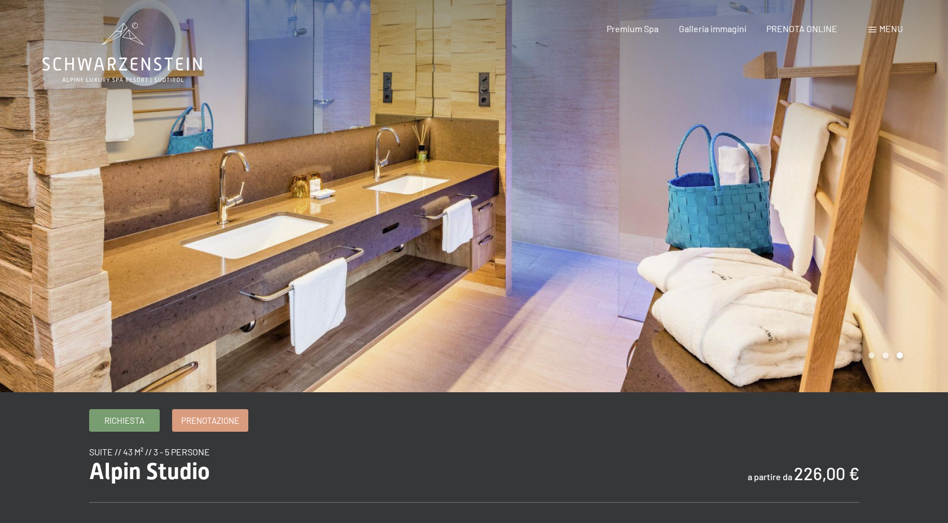
click at [869, 29] on span at bounding box center [872, 30] width 8 height 6
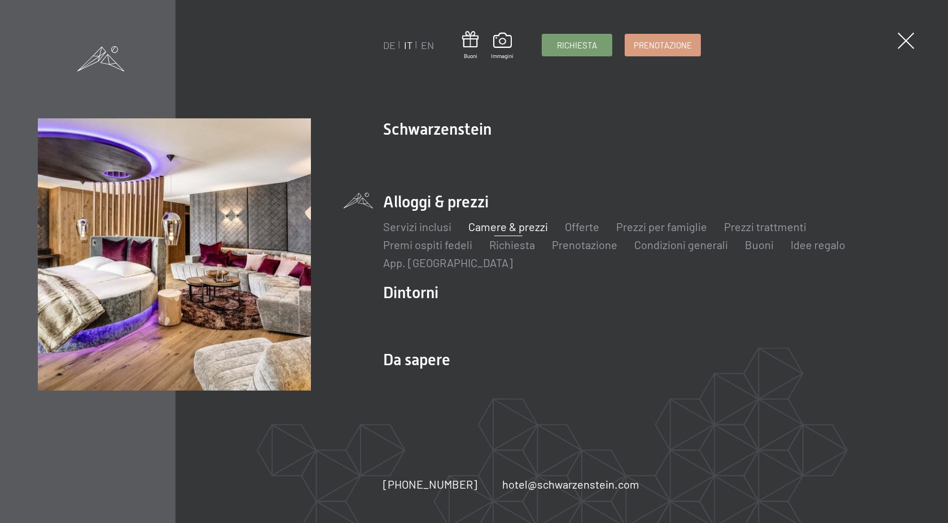
click at [516, 225] on link "Camere & prezzi" at bounding box center [508, 227] width 80 height 14
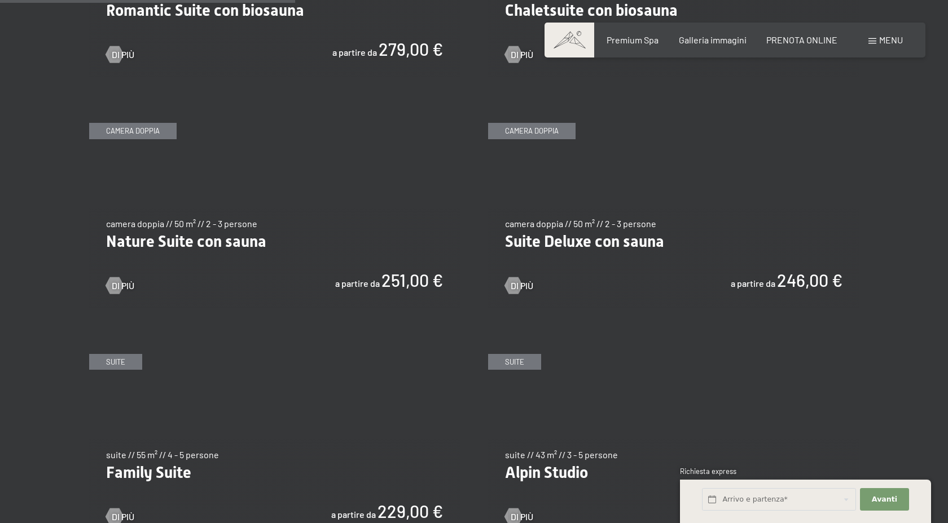
scroll to position [1100, 0]
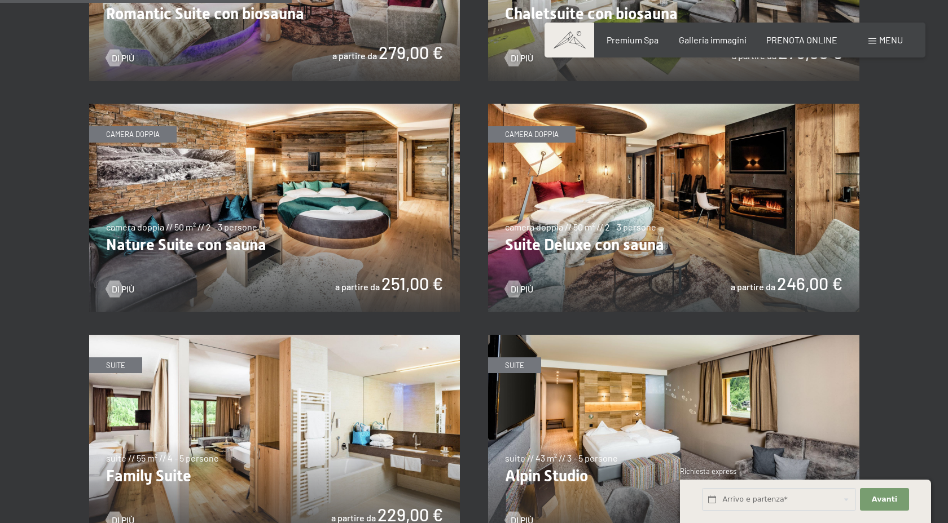
click at [579, 241] on img at bounding box center [673, 208] width 371 height 209
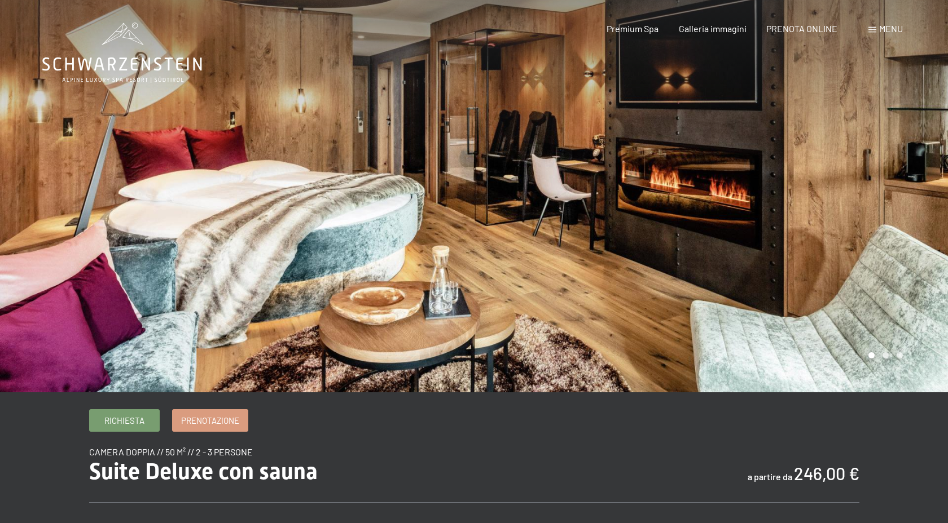
click at [852, 177] on div at bounding box center [711, 196] width 474 height 393
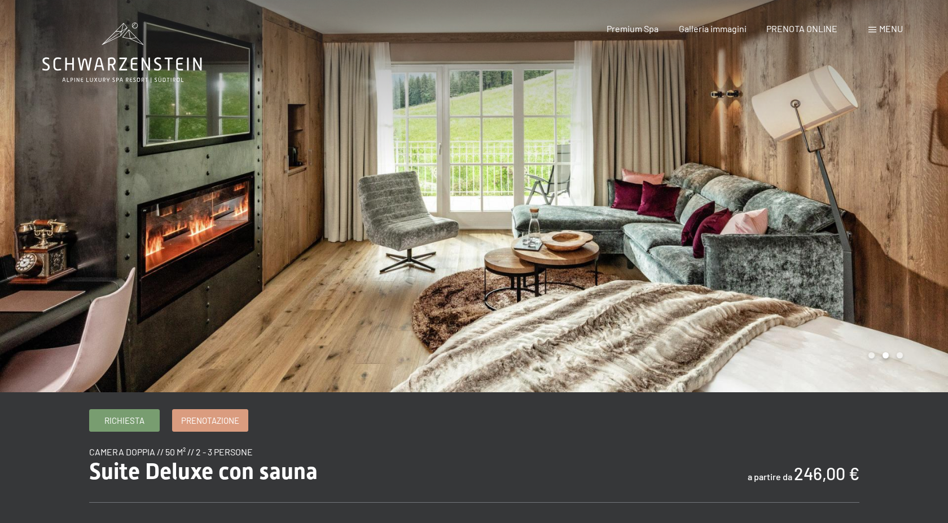
click at [852, 177] on div at bounding box center [711, 196] width 474 height 393
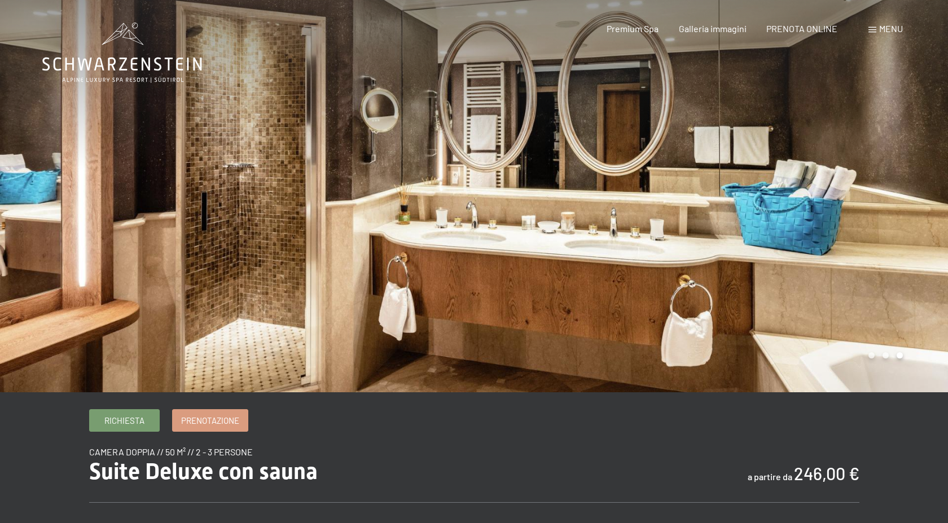
click at [852, 177] on div at bounding box center [711, 196] width 474 height 393
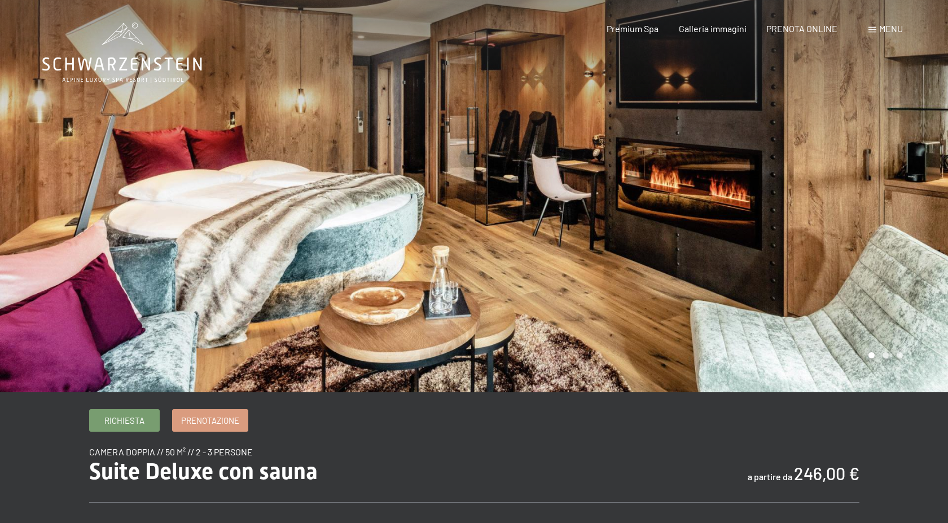
click at [852, 177] on div at bounding box center [711, 196] width 474 height 393
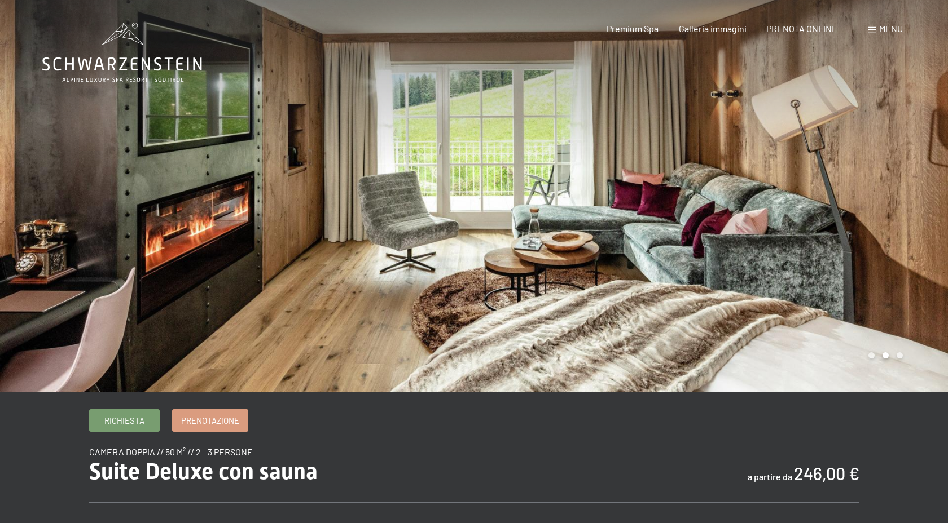
click at [852, 177] on div at bounding box center [711, 196] width 474 height 393
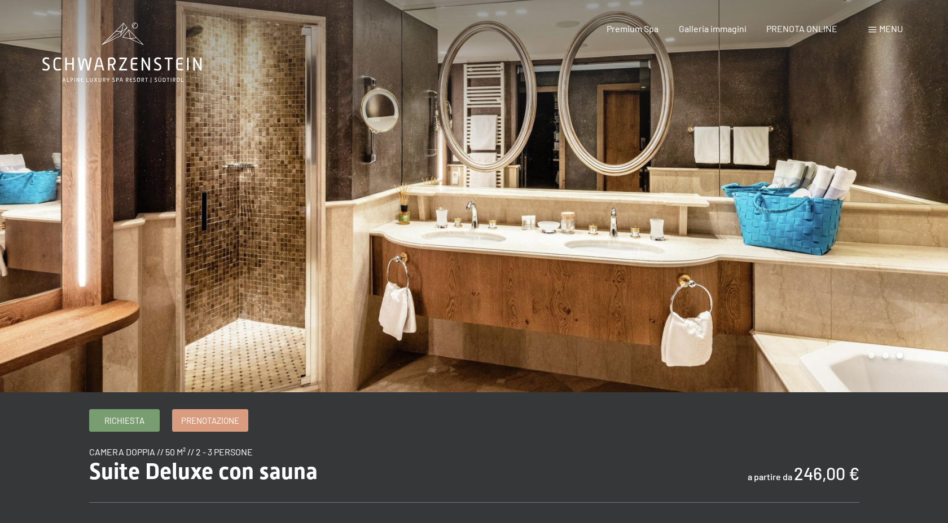
click at [852, 177] on div at bounding box center [711, 196] width 474 height 393
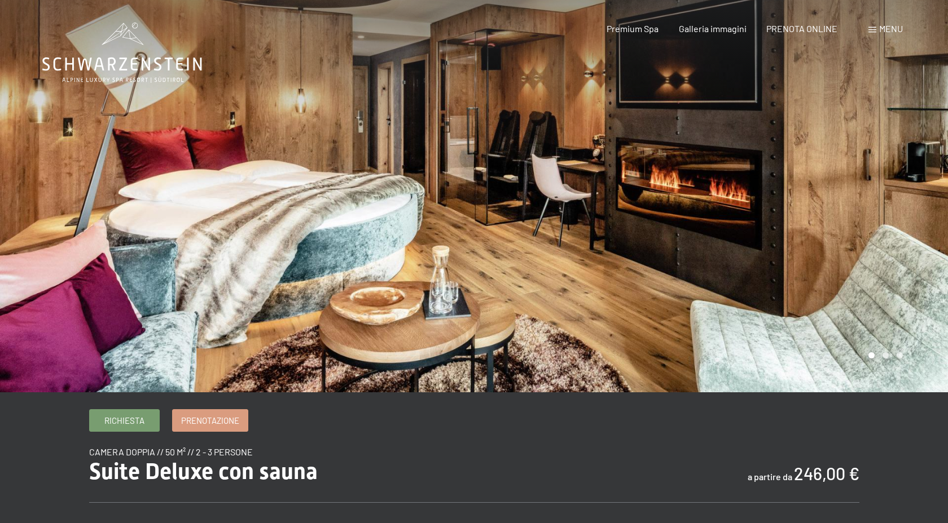
click at [852, 177] on div at bounding box center [711, 196] width 474 height 393
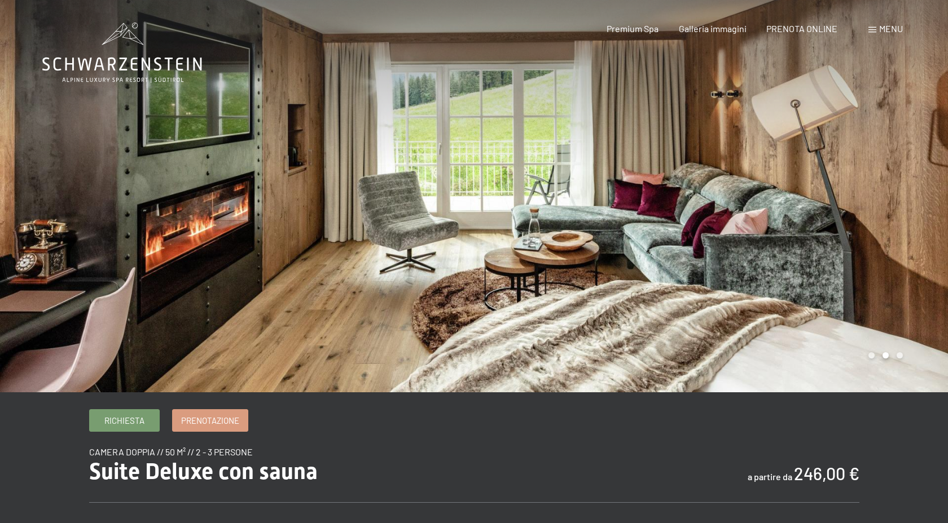
click at [852, 177] on div at bounding box center [711, 196] width 474 height 393
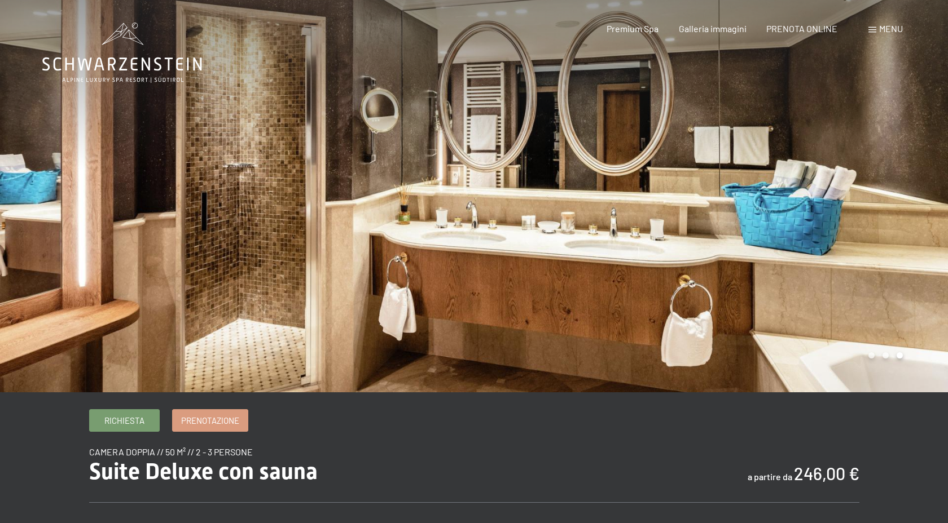
click at [10, 125] on div at bounding box center [237, 196] width 474 height 393
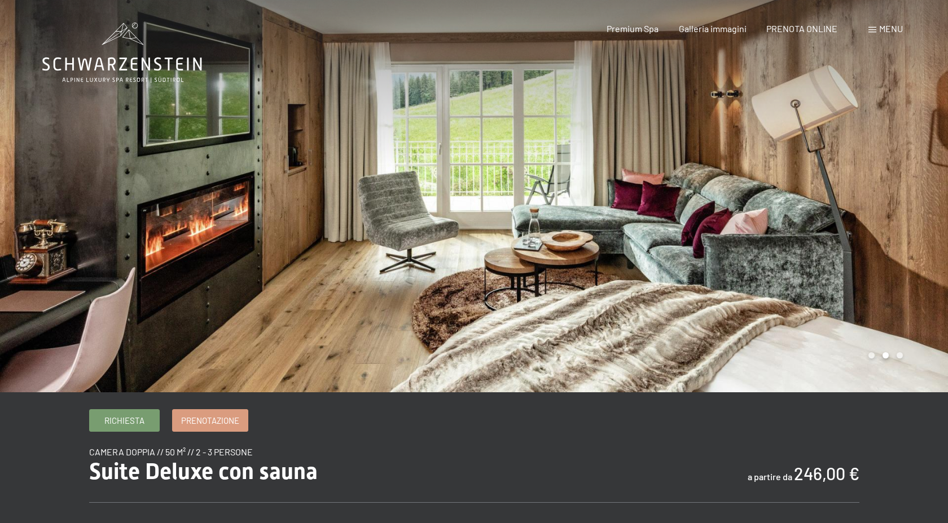
click at [12, 117] on div at bounding box center [237, 196] width 474 height 393
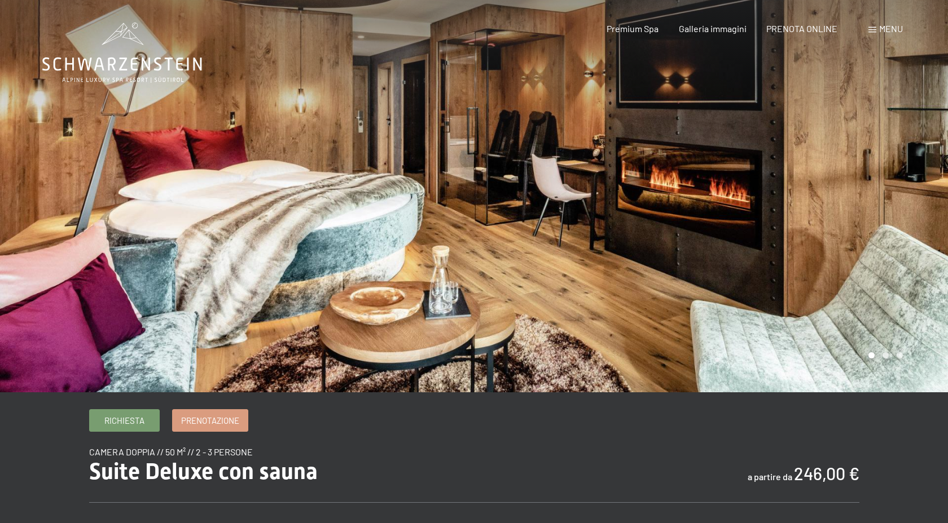
click at [12, 117] on div at bounding box center [237, 196] width 474 height 393
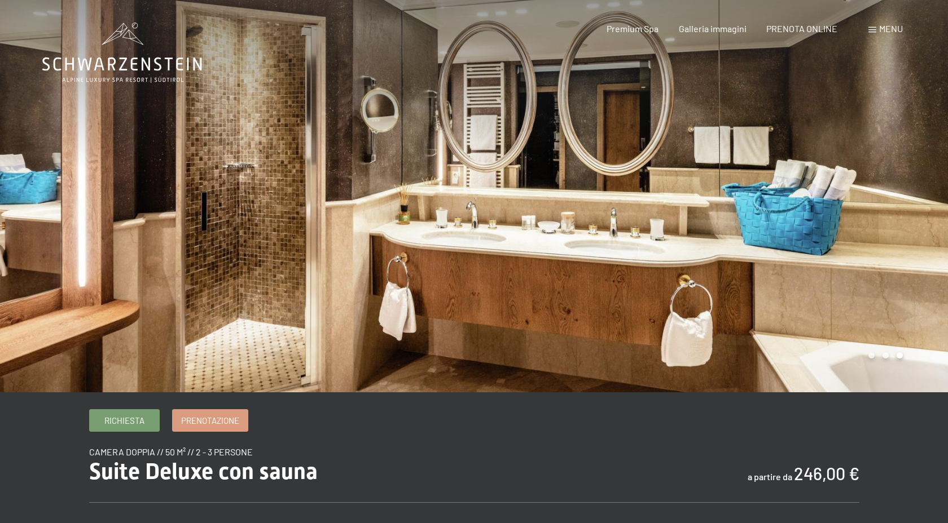
click at [12, 117] on div at bounding box center [237, 196] width 474 height 393
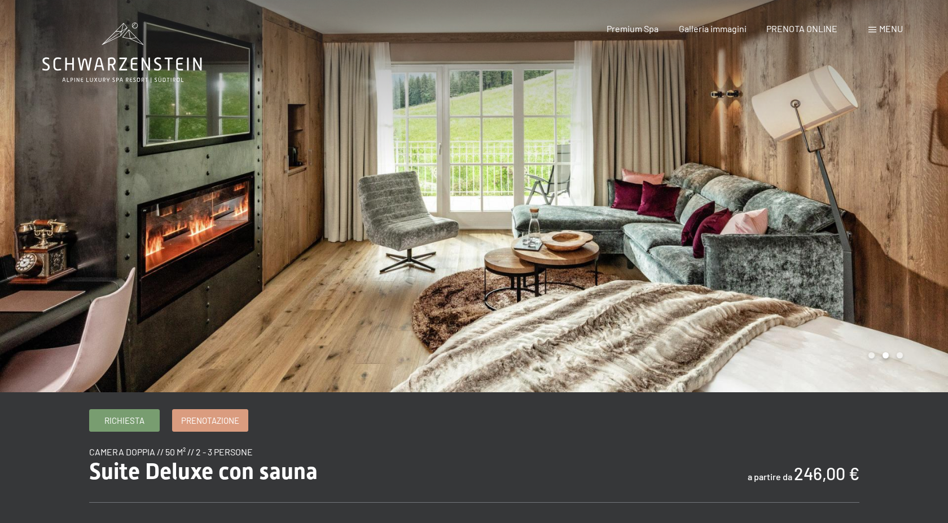
click at [12, 117] on div at bounding box center [237, 196] width 474 height 393
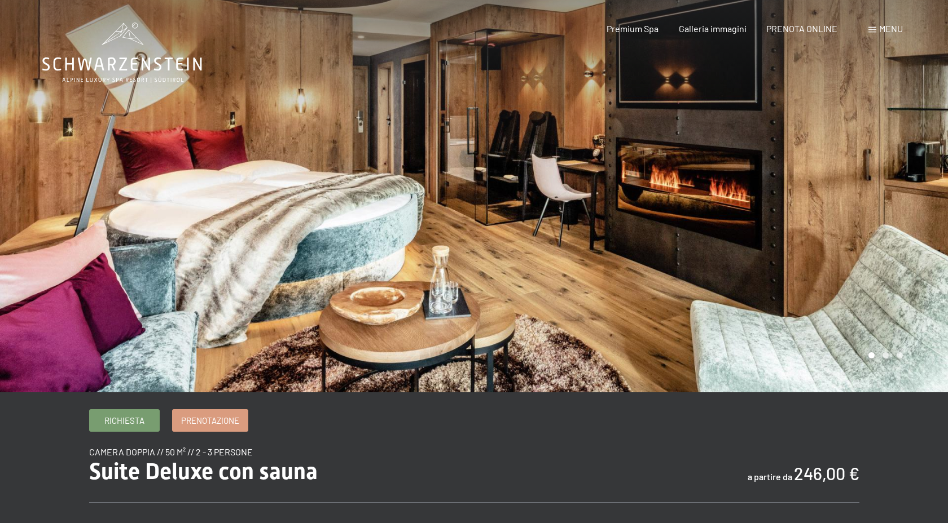
click at [12, 117] on div at bounding box center [237, 196] width 474 height 393
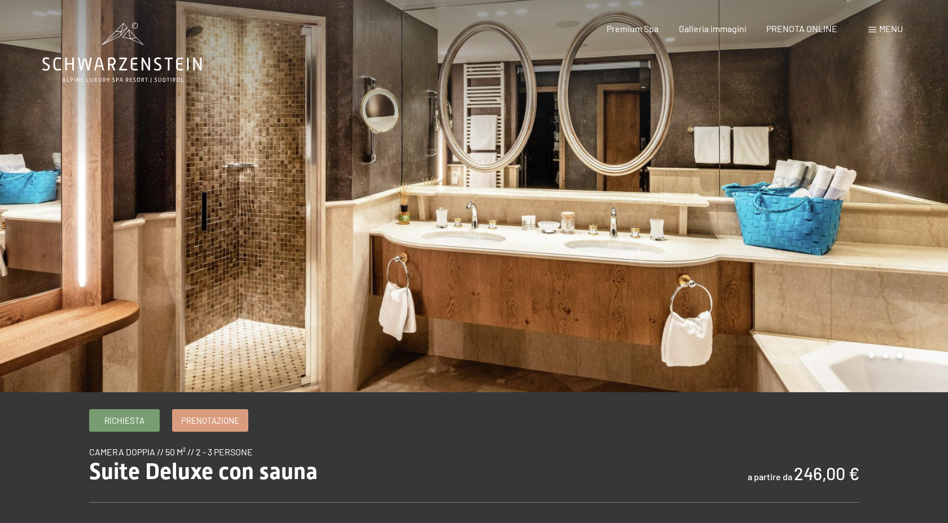
click at [12, 117] on div at bounding box center [237, 196] width 474 height 393
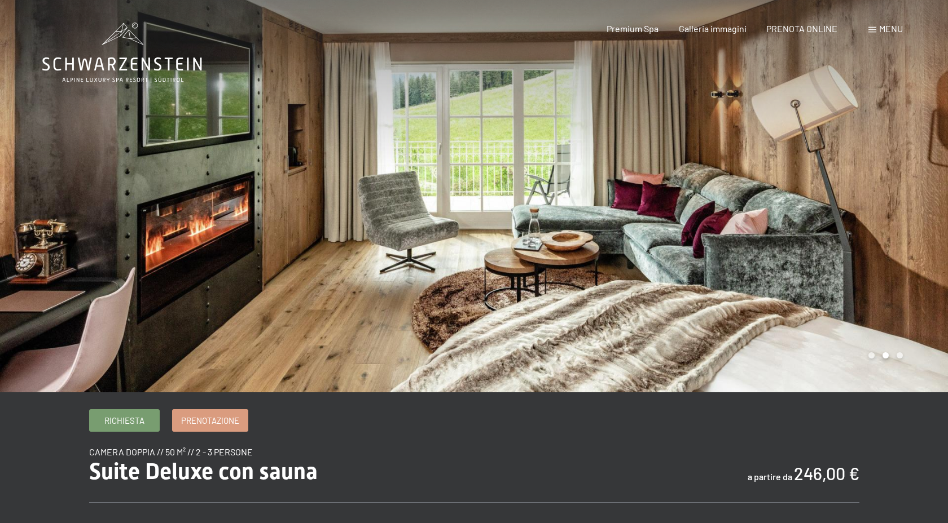
click at [12, 117] on div at bounding box center [237, 196] width 474 height 393
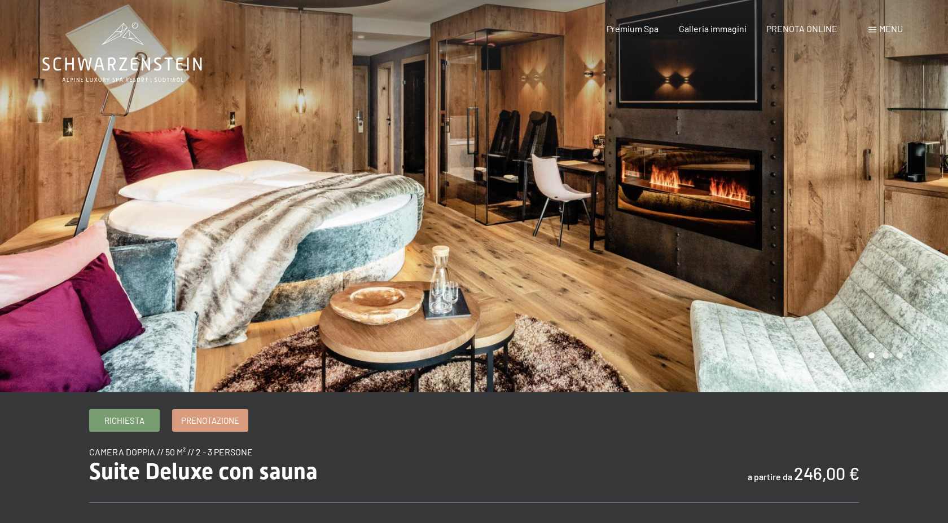
click at [12, 117] on div at bounding box center [237, 196] width 474 height 393
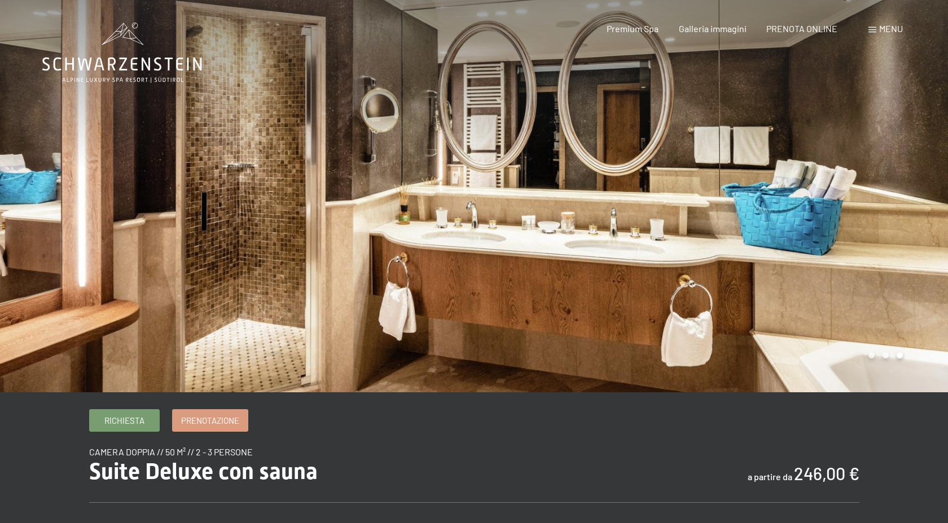
click at [12, 117] on div at bounding box center [237, 196] width 474 height 393
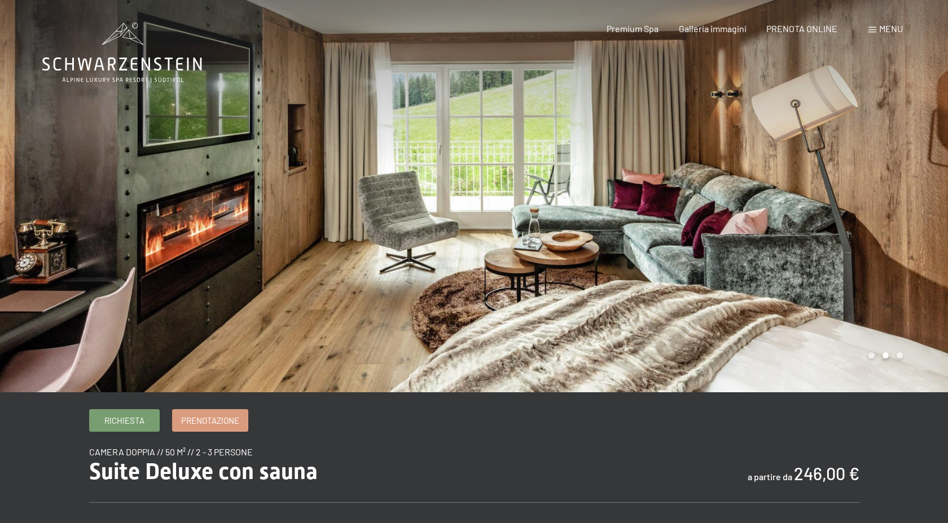
click at [870, 30] on span at bounding box center [872, 30] width 8 height 6
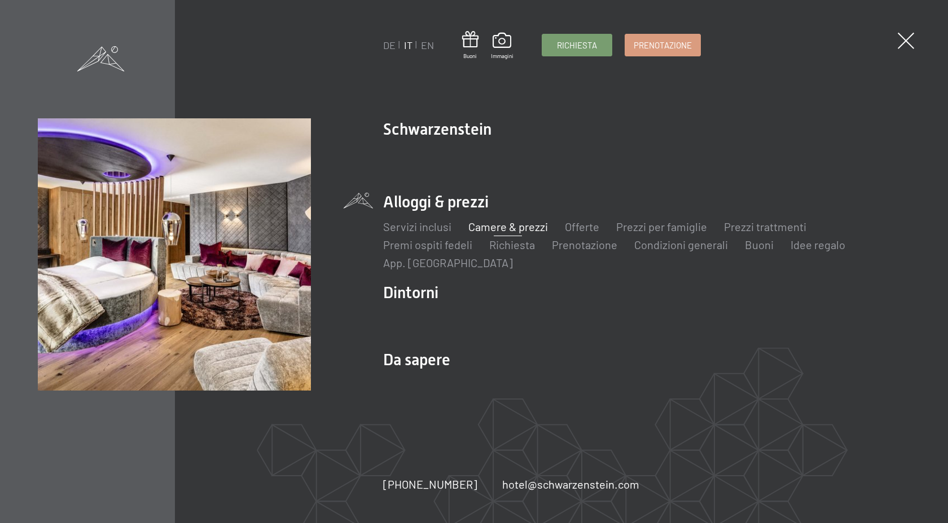
click at [508, 227] on link "Camere & prezzi" at bounding box center [508, 227] width 80 height 14
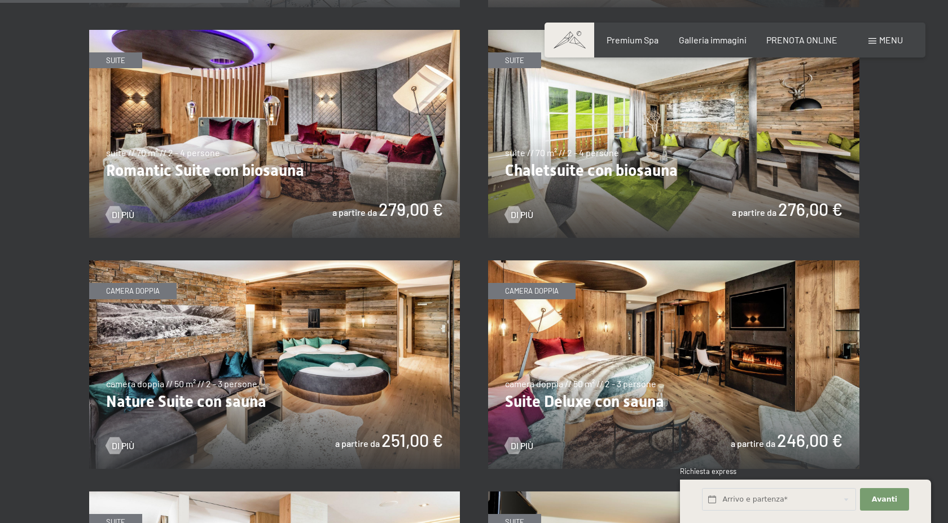
scroll to position [948, 0]
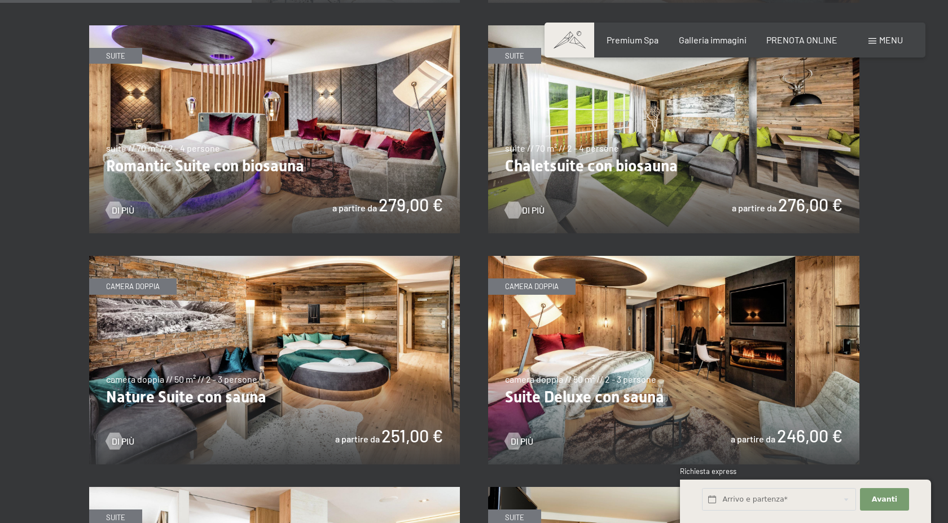
click at [516, 204] on div at bounding box center [513, 210] width 10 height 17
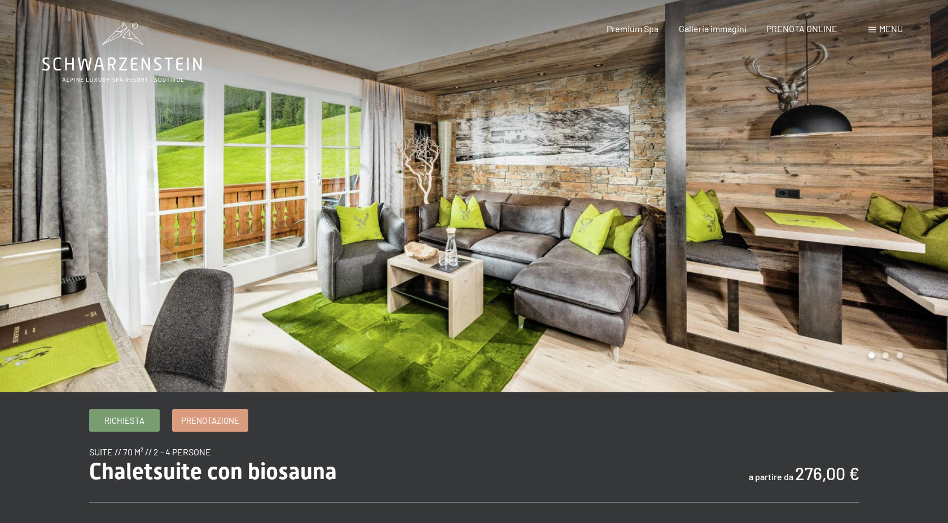
click at [543, 231] on div at bounding box center [711, 196] width 474 height 393
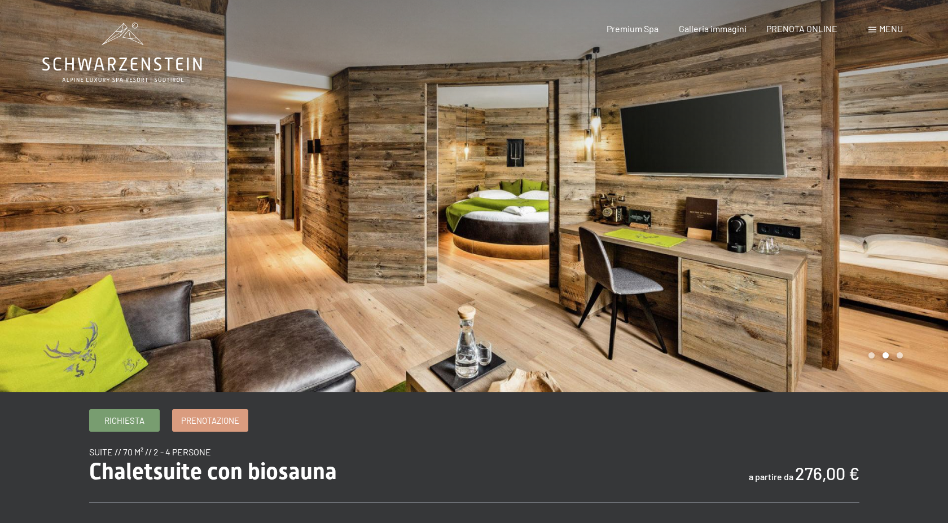
click at [543, 231] on div at bounding box center [711, 196] width 474 height 393
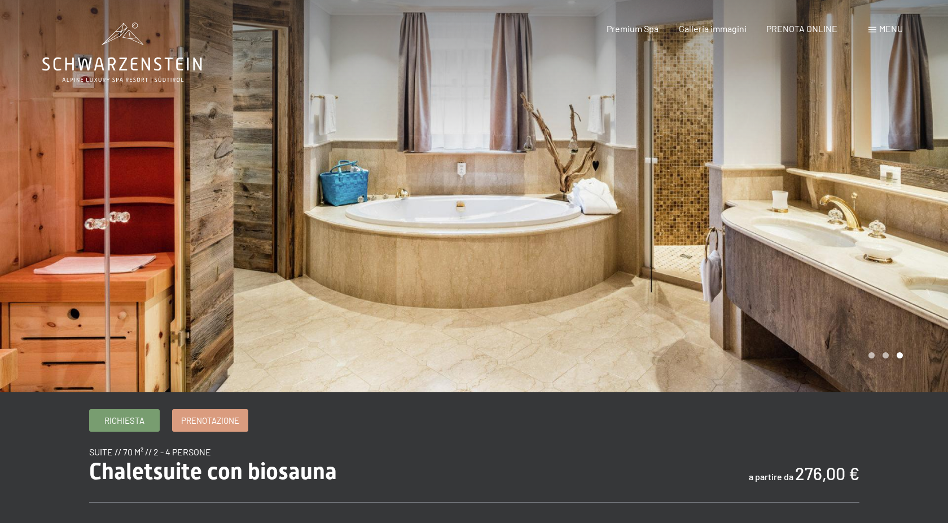
click at [543, 231] on div at bounding box center [711, 196] width 474 height 393
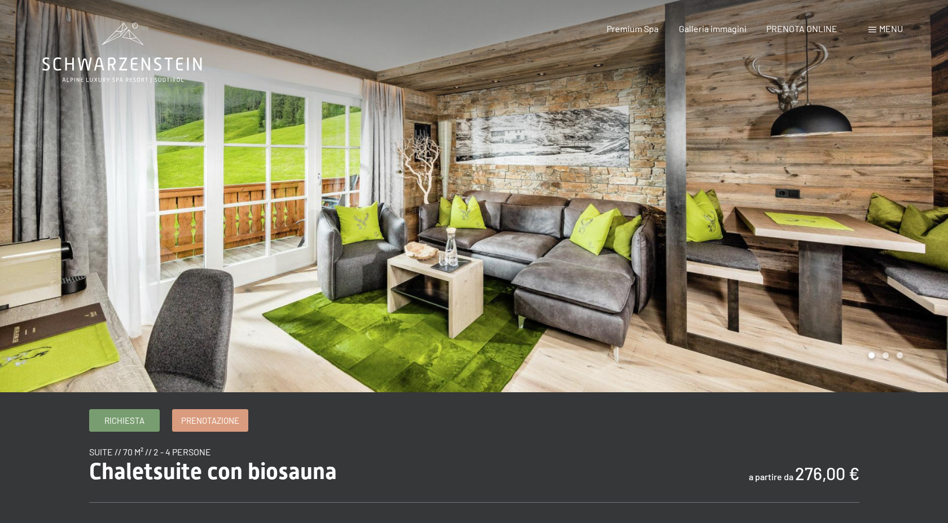
click at [543, 231] on div at bounding box center [711, 196] width 474 height 393
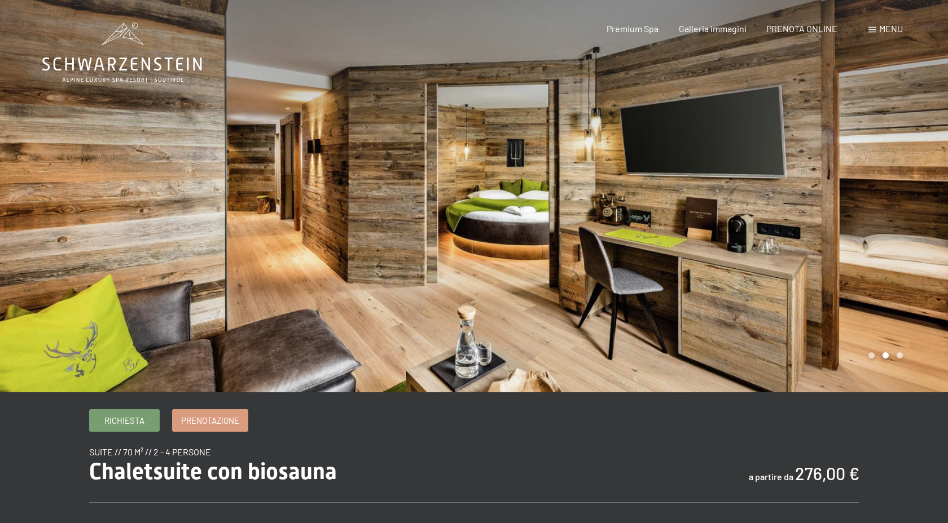
click at [543, 231] on div at bounding box center [711, 196] width 474 height 393
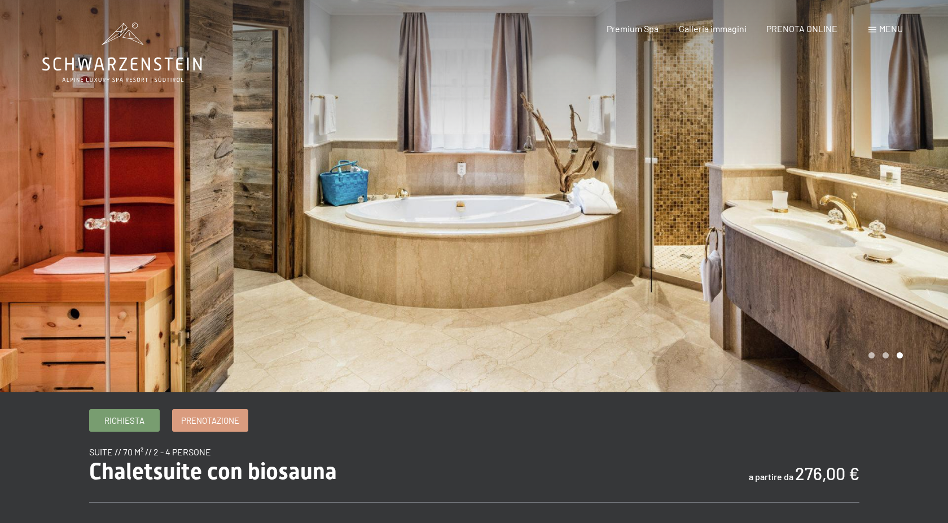
click at [738, 167] on div at bounding box center [711, 196] width 474 height 393
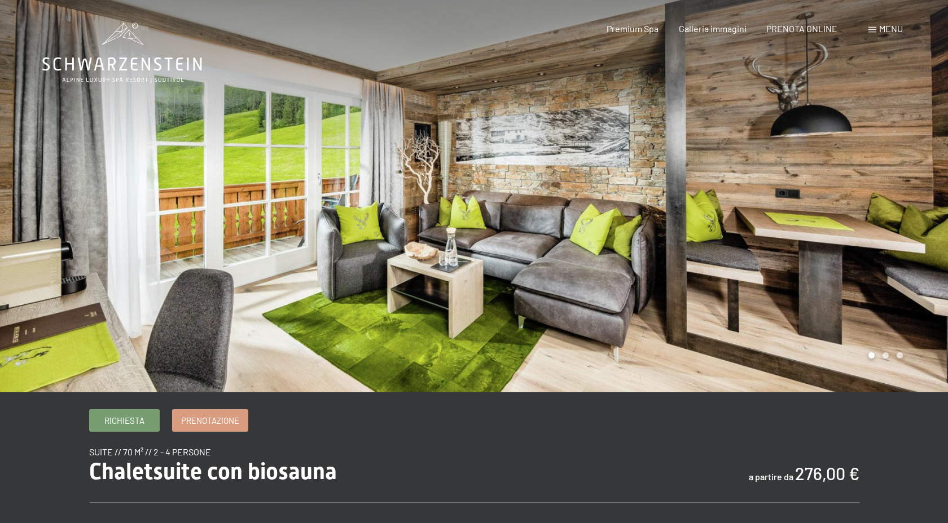
click at [394, 237] on div at bounding box center [237, 196] width 474 height 393
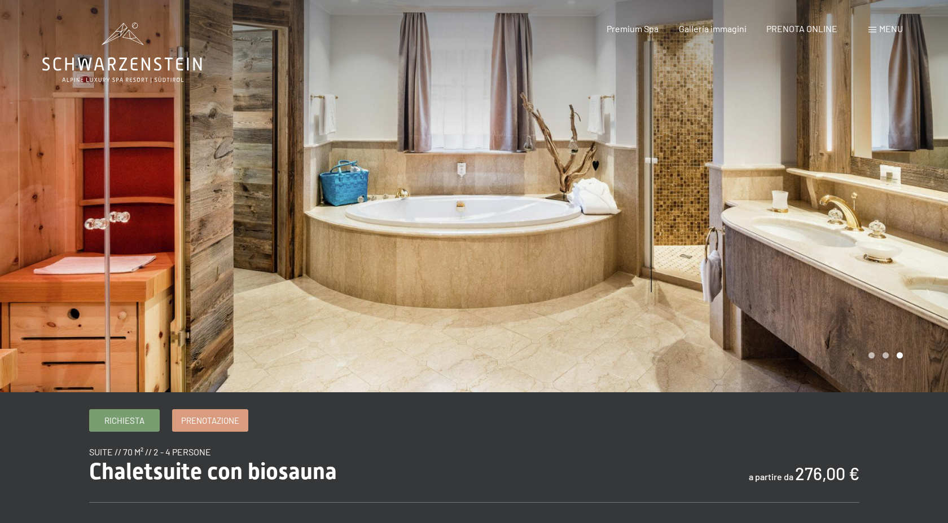
click at [352, 226] on div at bounding box center [237, 196] width 474 height 393
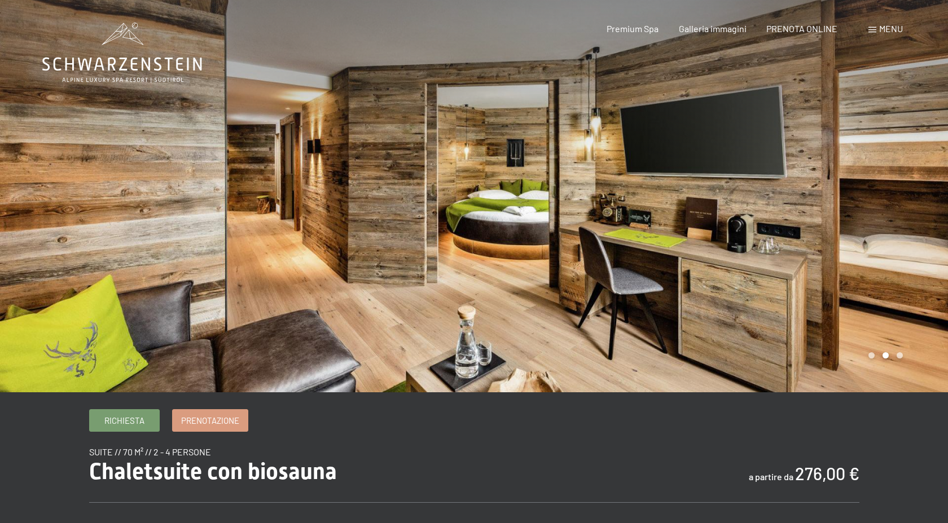
click at [352, 226] on div at bounding box center [237, 196] width 474 height 393
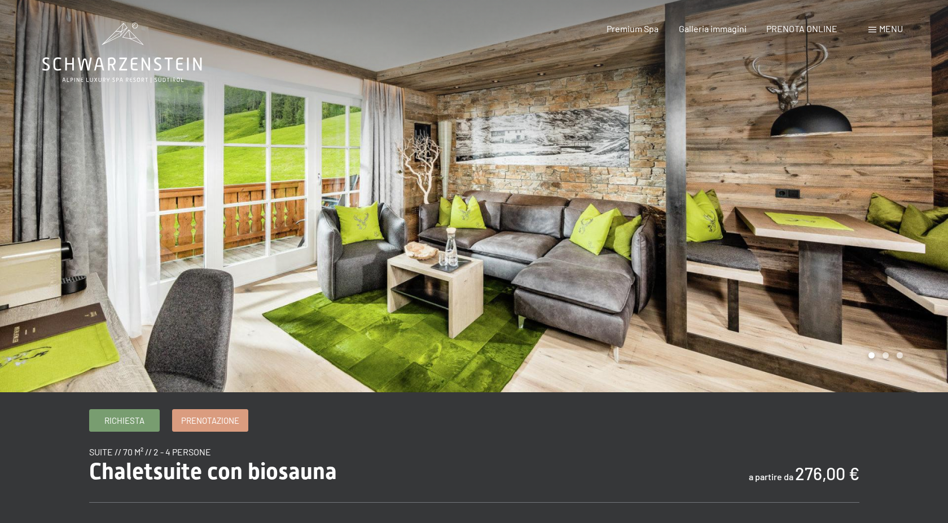
click at [352, 226] on div at bounding box center [237, 196] width 474 height 393
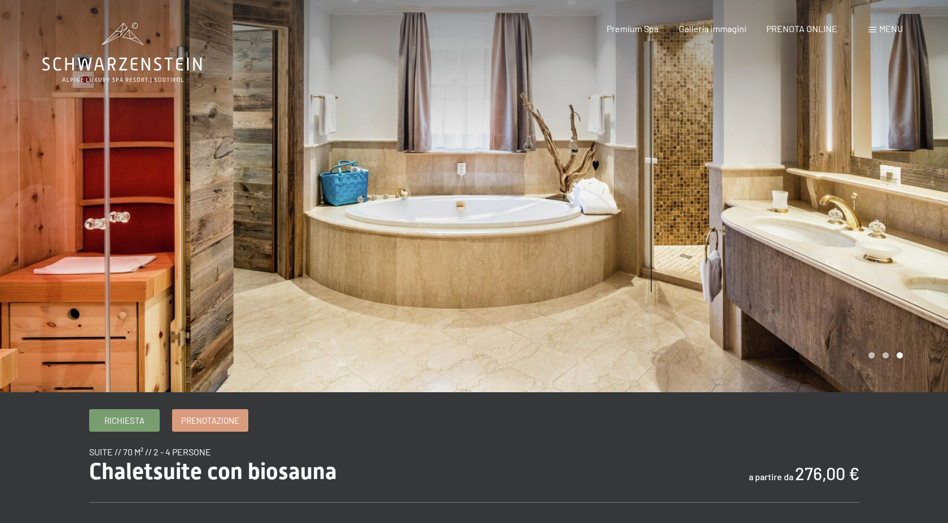
click at [352, 226] on div at bounding box center [237, 196] width 474 height 393
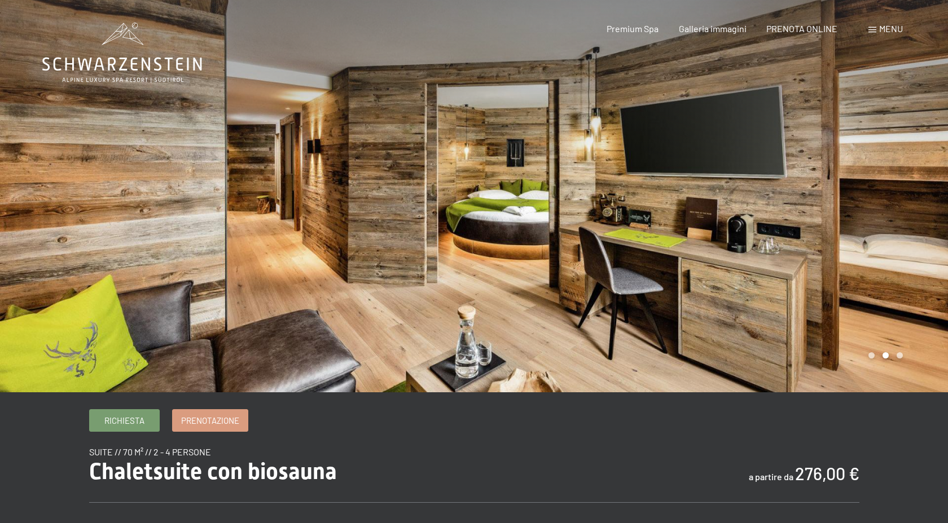
click at [352, 226] on div at bounding box center [237, 196] width 474 height 393
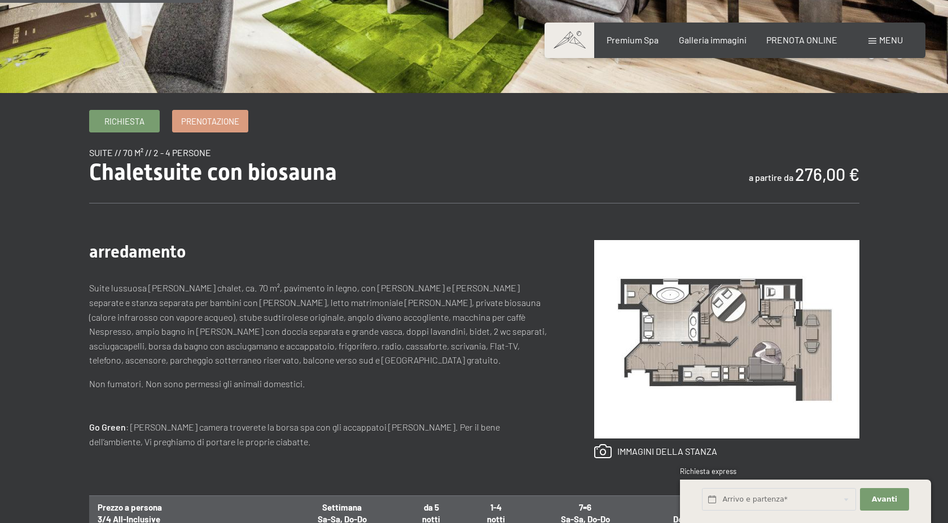
scroll to position [315, 0]
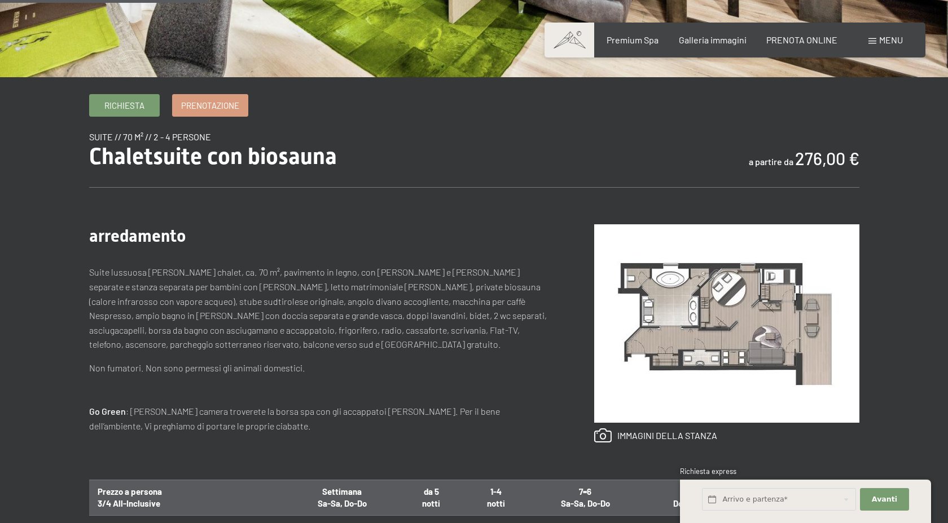
click at [873, 35] on div "Menu" at bounding box center [885, 40] width 34 height 12
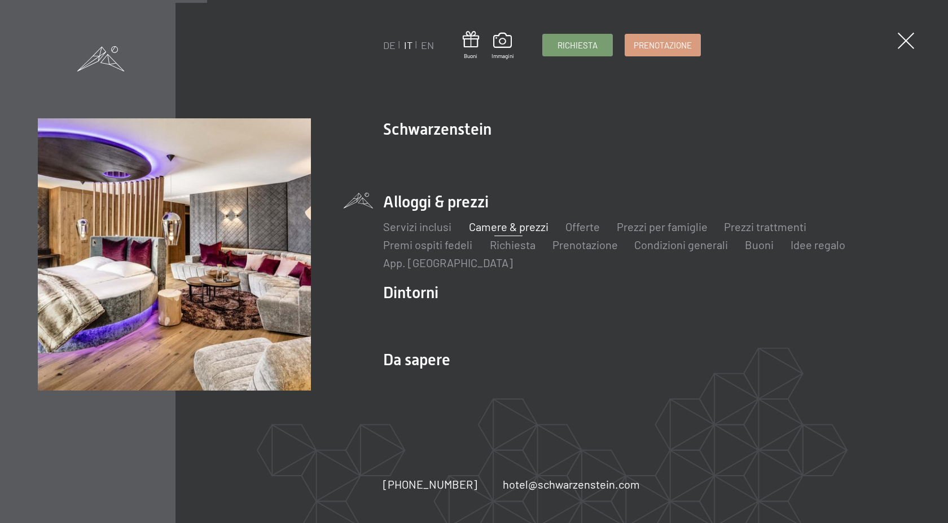
click at [513, 228] on link "Camere & prezzi" at bounding box center [508, 227] width 80 height 14
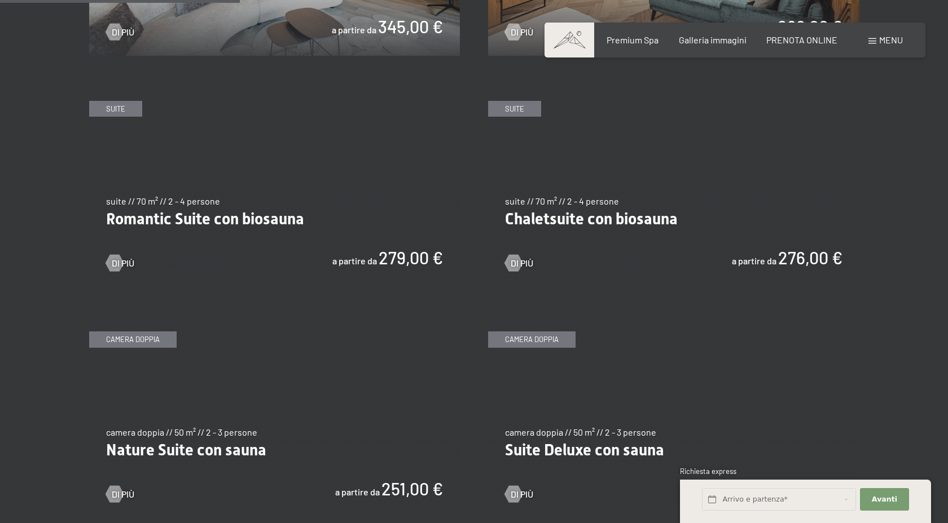
scroll to position [907, 0]
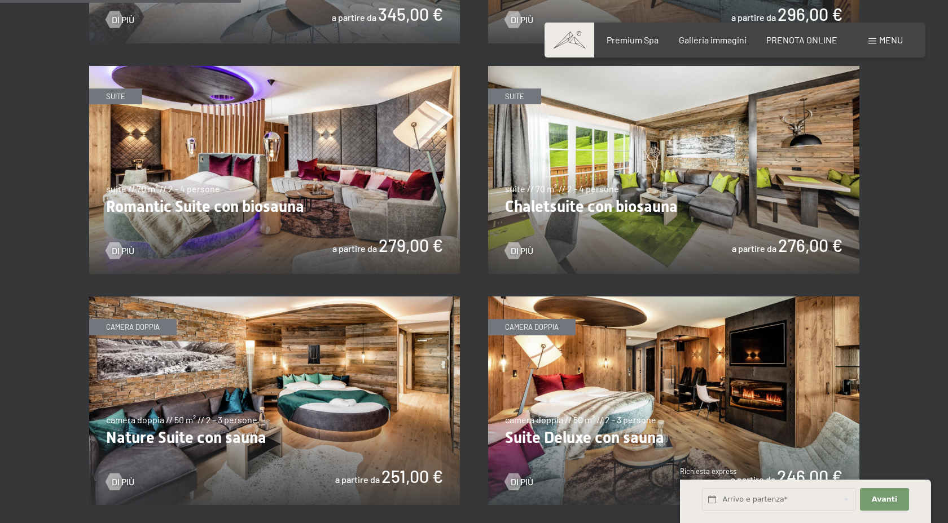
click at [423, 239] on img at bounding box center [274, 170] width 371 height 209
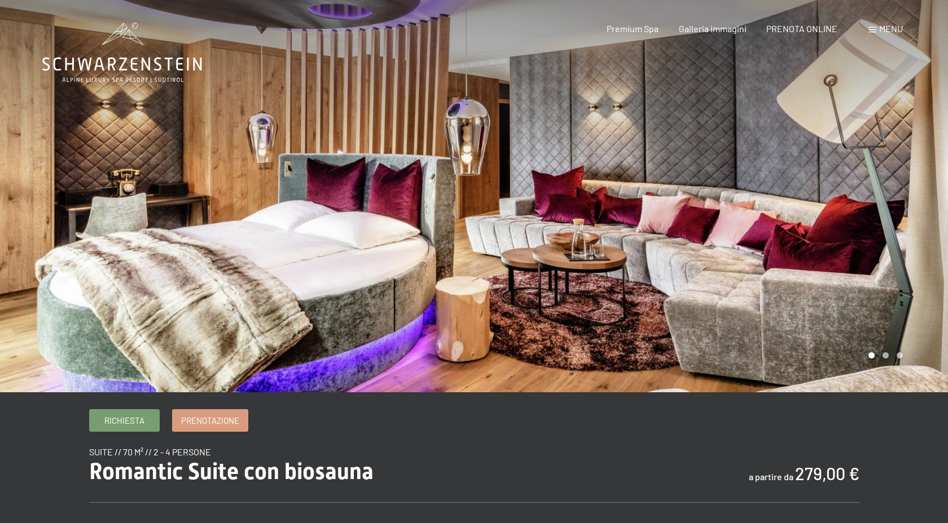
click at [831, 231] on div at bounding box center [711, 196] width 474 height 393
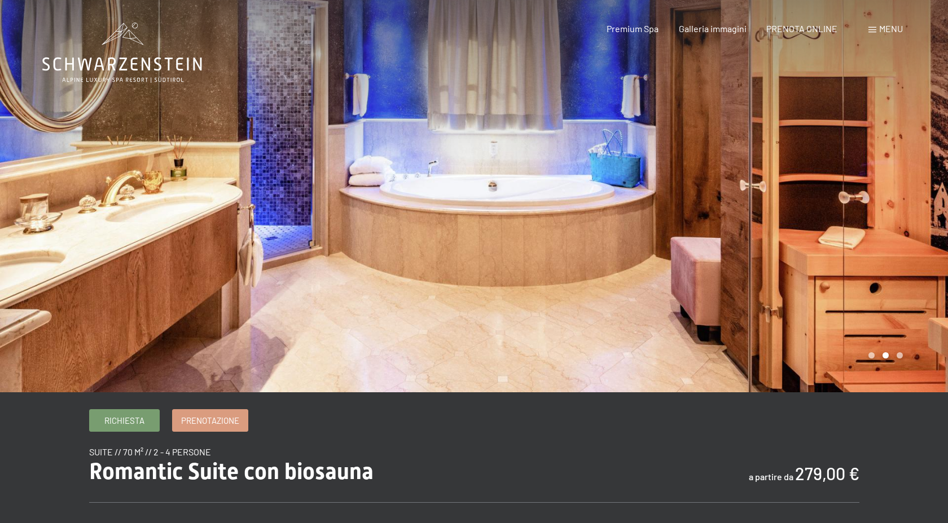
click at [831, 231] on div at bounding box center [711, 196] width 474 height 393
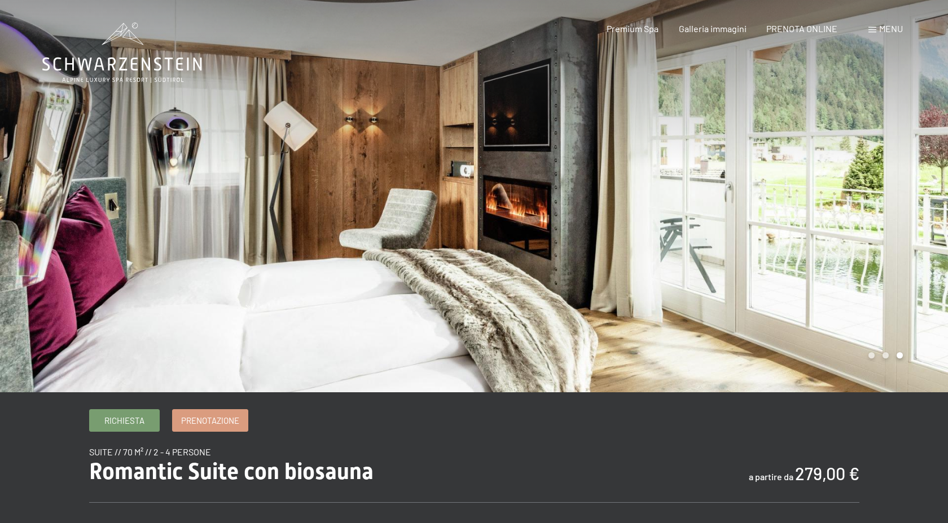
click at [831, 231] on div at bounding box center [711, 196] width 474 height 393
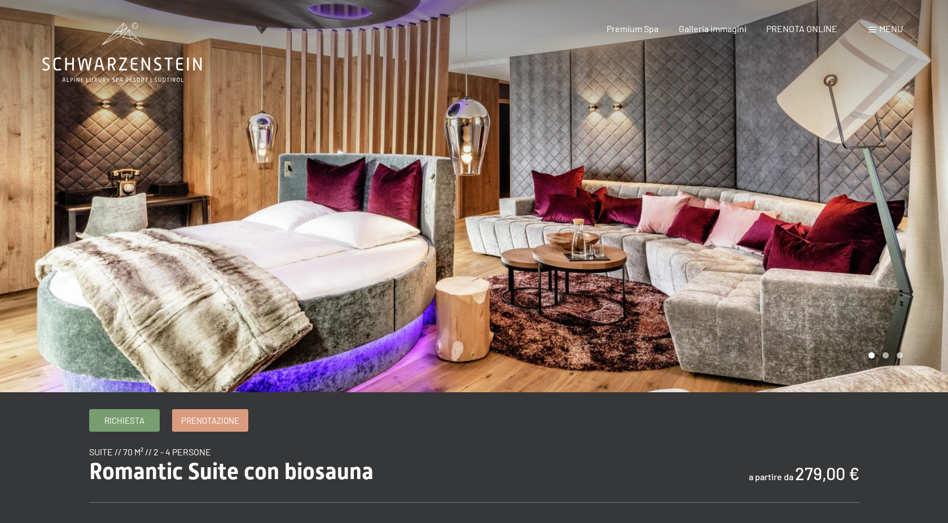
click at [831, 231] on div at bounding box center [711, 196] width 474 height 393
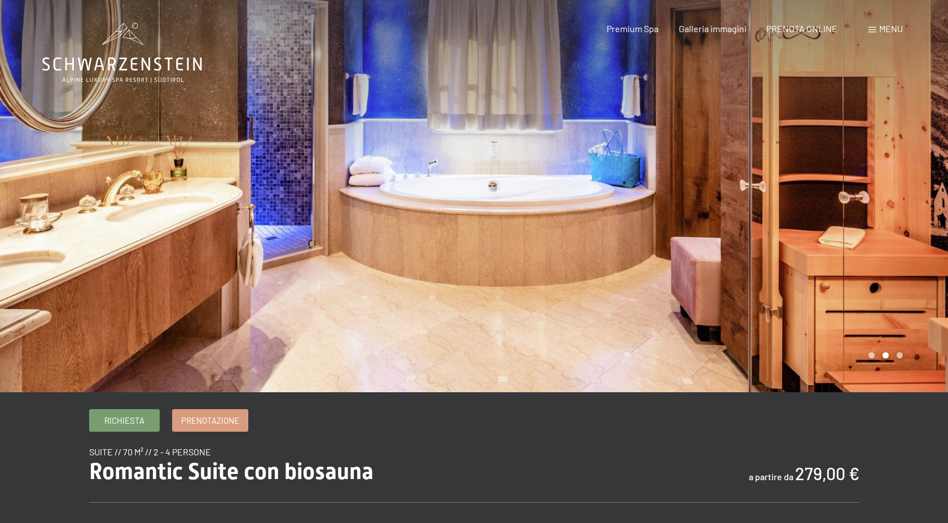
click at [831, 231] on div at bounding box center [711, 196] width 474 height 393
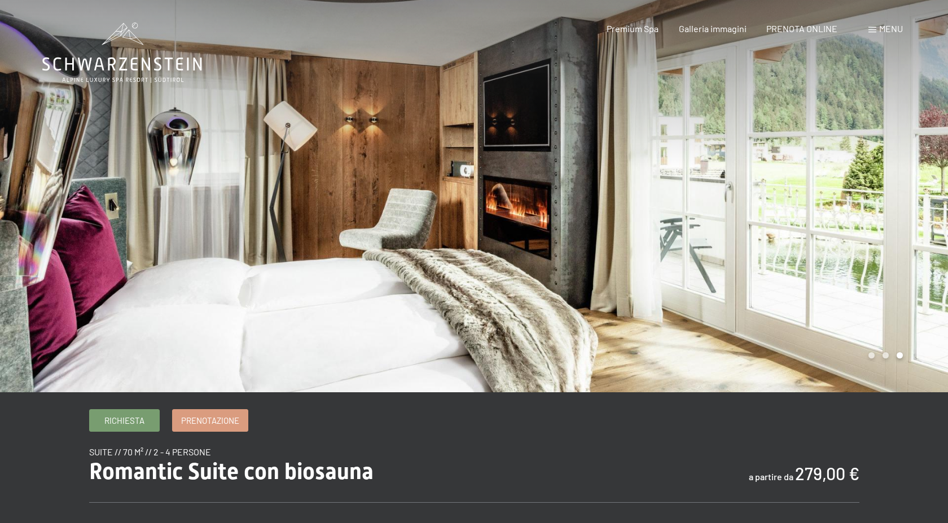
click at [831, 231] on div at bounding box center [711, 196] width 474 height 393
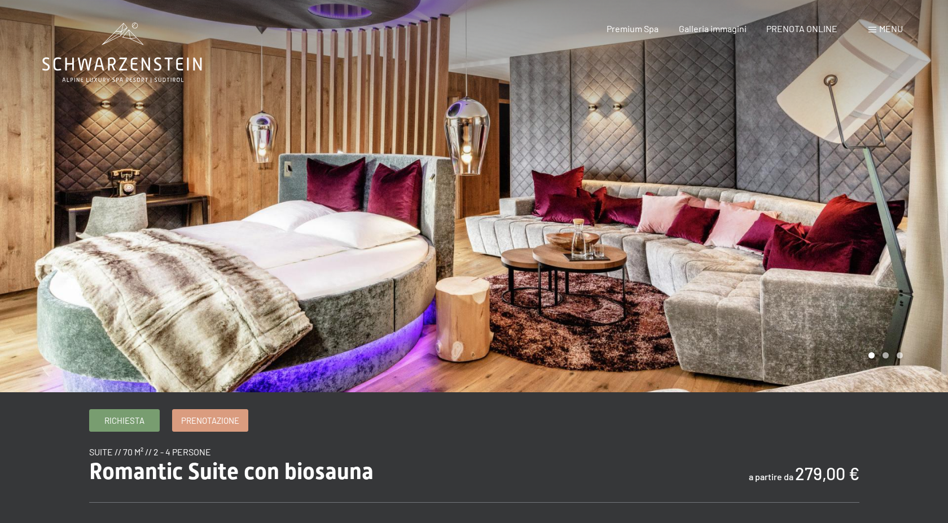
click at [831, 231] on div at bounding box center [711, 196] width 474 height 393
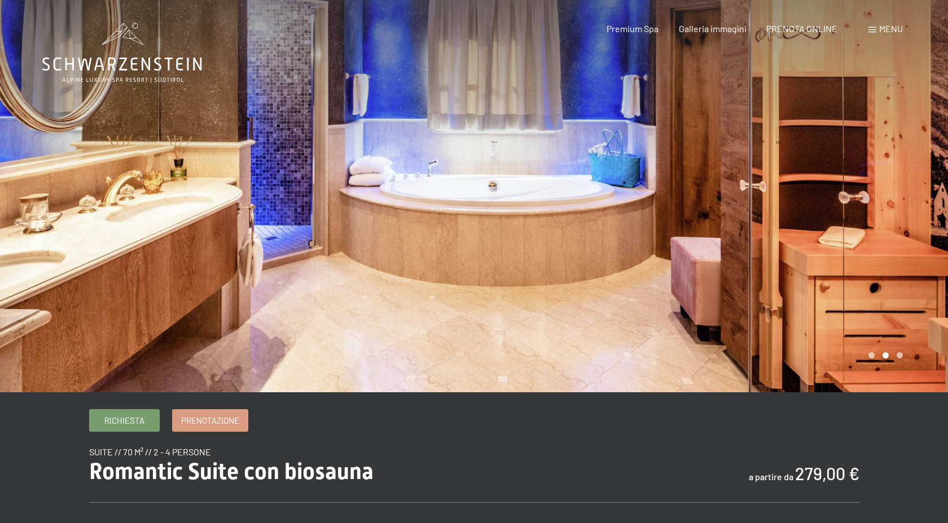
click at [870, 29] on span at bounding box center [872, 30] width 8 height 6
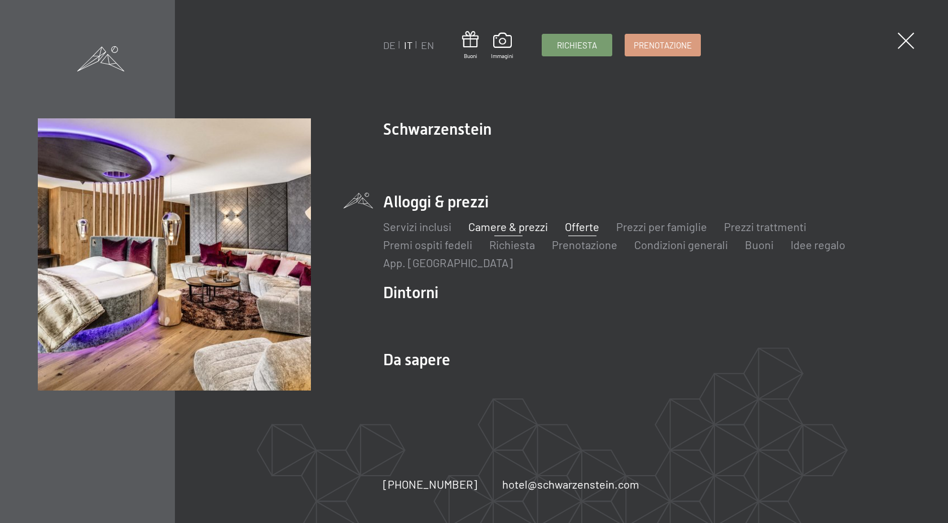
click at [591, 227] on link "Offerte" at bounding box center [582, 227] width 34 height 14
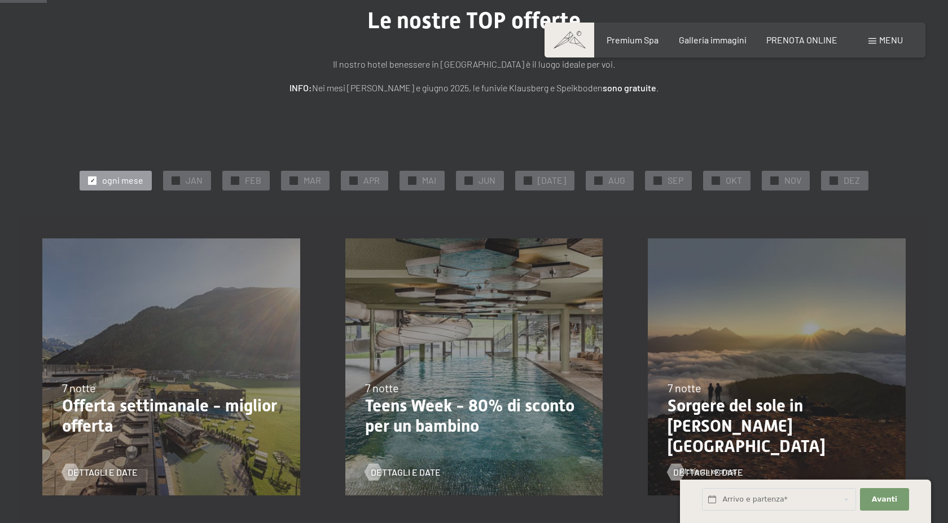
scroll to position [111, 0]
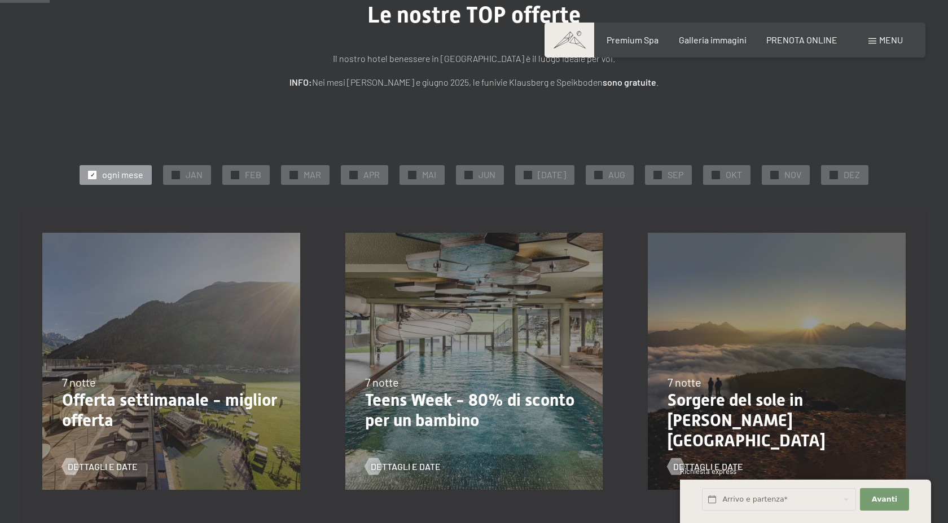
click at [230, 401] on p "Offerta settimanale - miglior offerta" at bounding box center [171, 410] width 218 height 41
click at [118, 467] on span "Dettagli e Date" at bounding box center [114, 467] width 70 height 12
